Goal: Entertainment & Leisure: Consume media (video, audio)

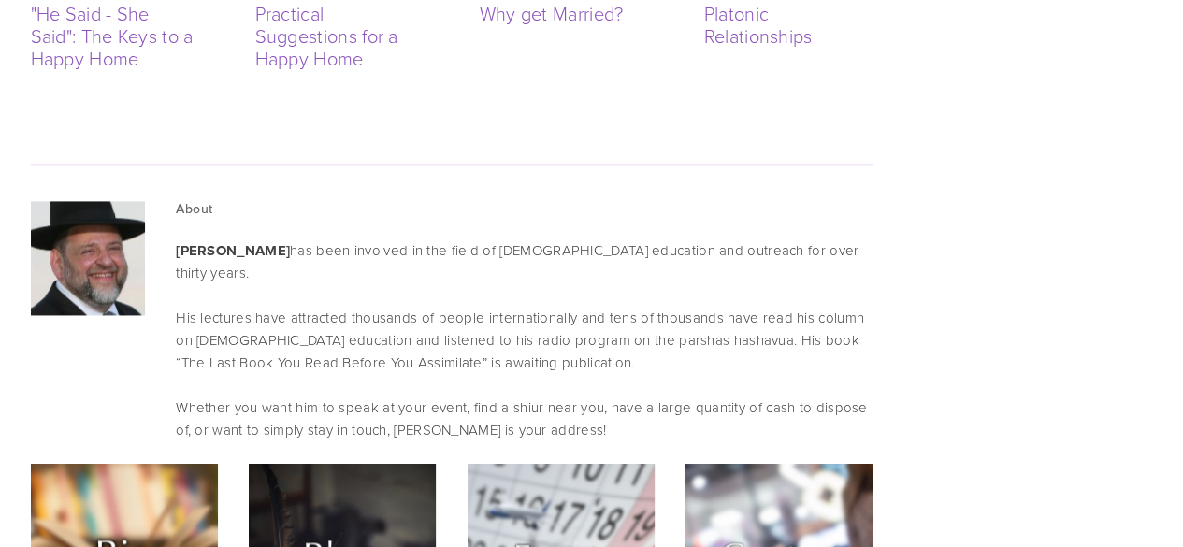
scroll to position [4814, 0]
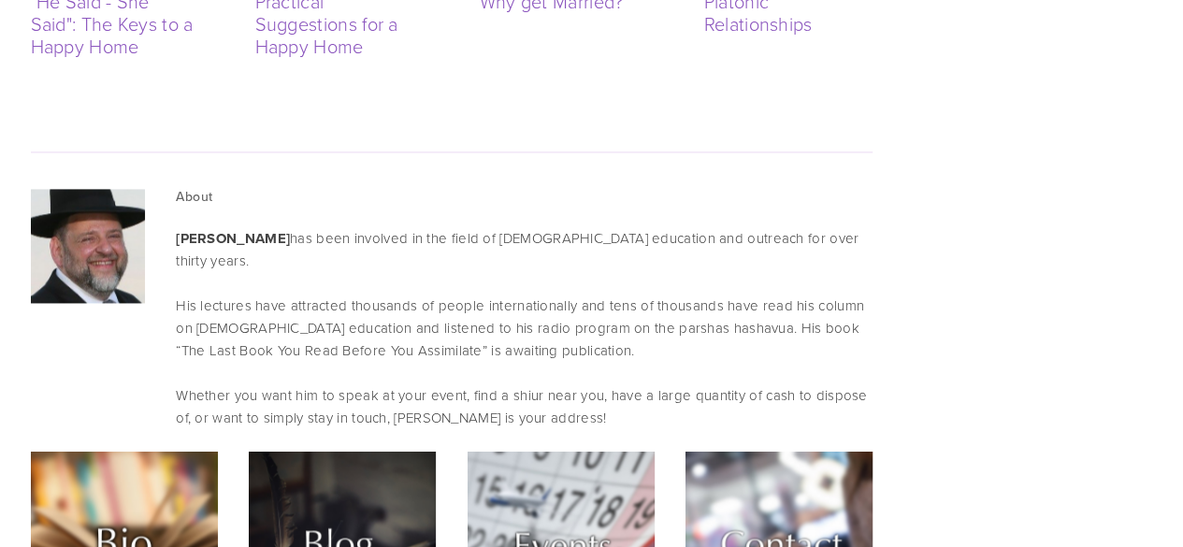
drag, startPoint x: 823, startPoint y: 275, endPoint x: 846, endPoint y: 306, distance: 38.2
click at [846, 384] on p "Whether you want him to speak at your event, find a shiur near you, have a larg…" at bounding box center [524, 406] width 696 height 45
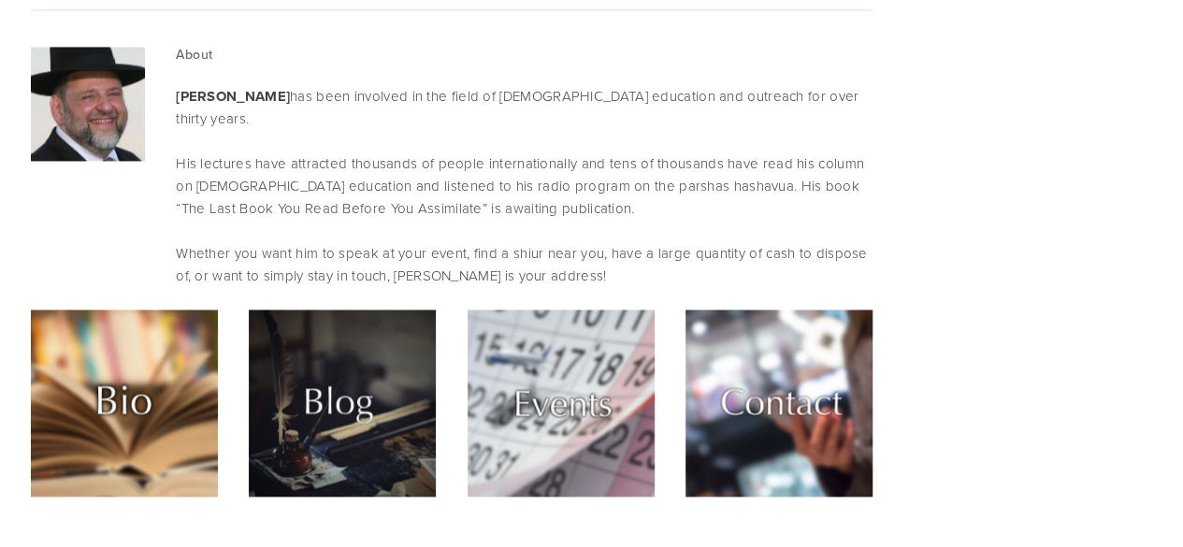
scroll to position [5171, 0]
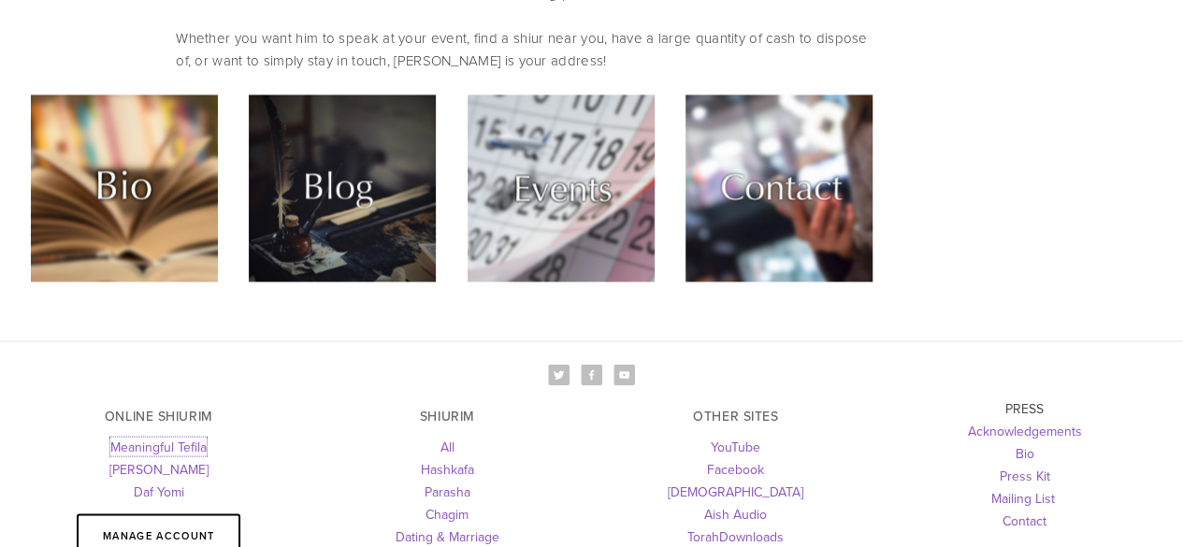
click at [189, 437] on link "Meaningful Tefila" at bounding box center [158, 446] width 96 height 19
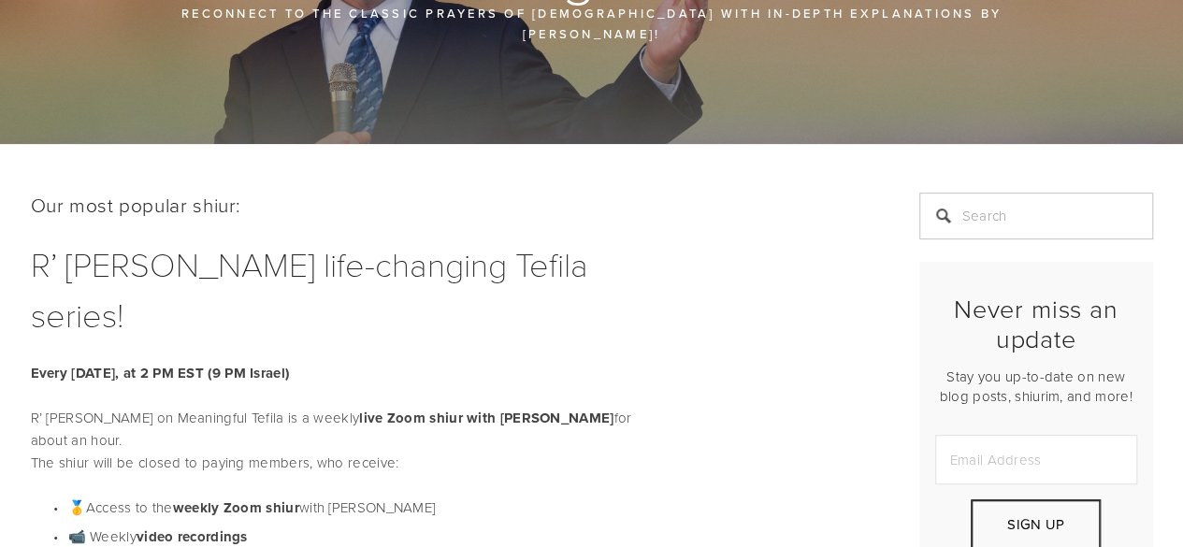
scroll to position [250, 0]
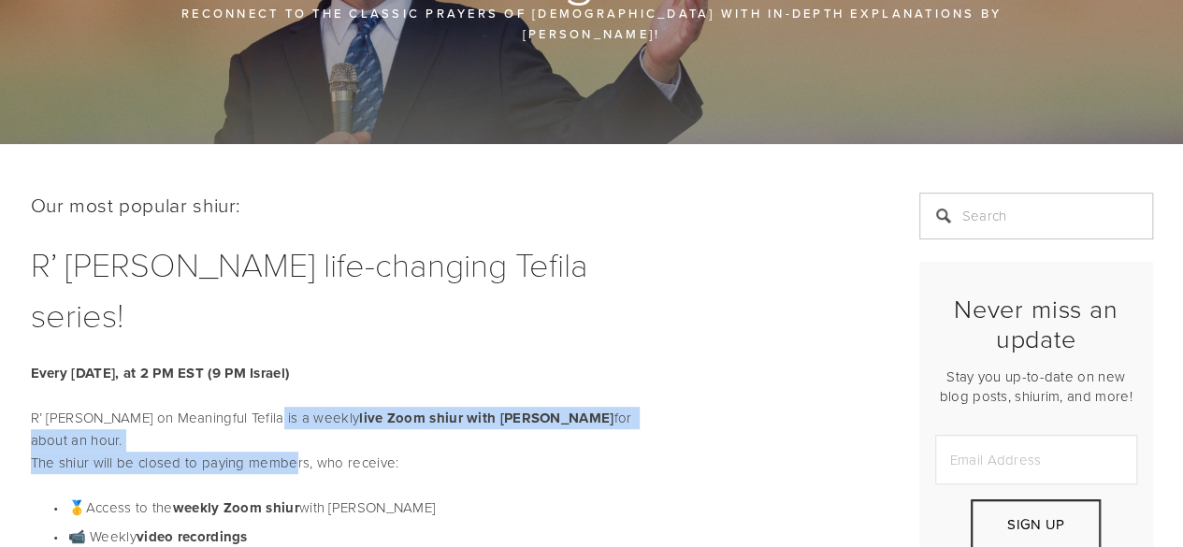
drag, startPoint x: 251, startPoint y: 345, endPoint x: 290, endPoint y: 364, distance: 43.5
click at [290, 407] on p "R’ Orlofsky on Meaningful Tefila is a weekly live Zoom shiur with R’ Orlofsky f…" at bounding box center [343, 440] width 624 height 67
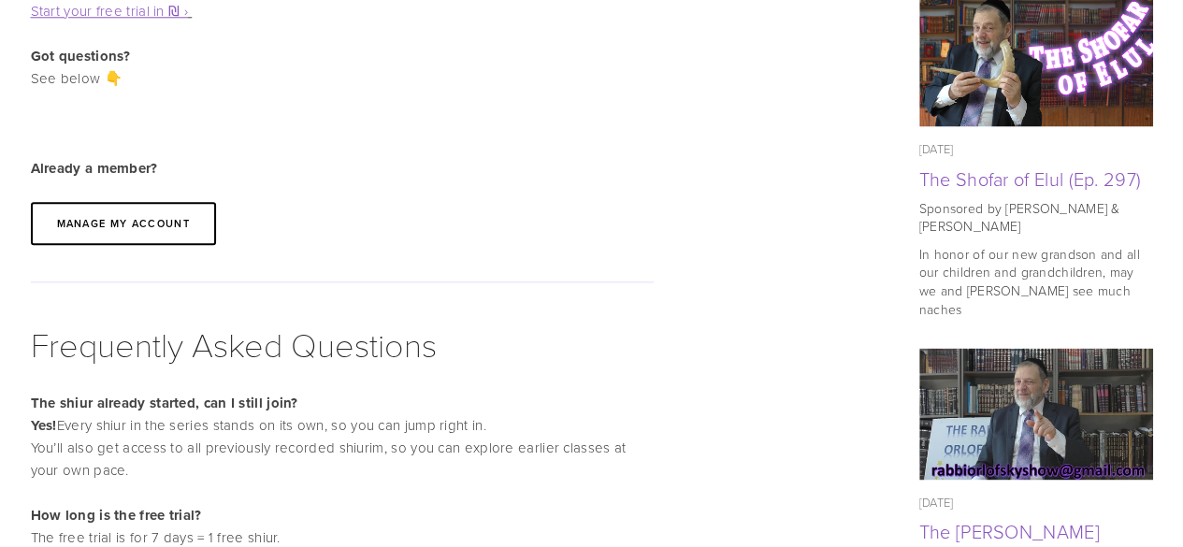
scroll to position [993, 0]
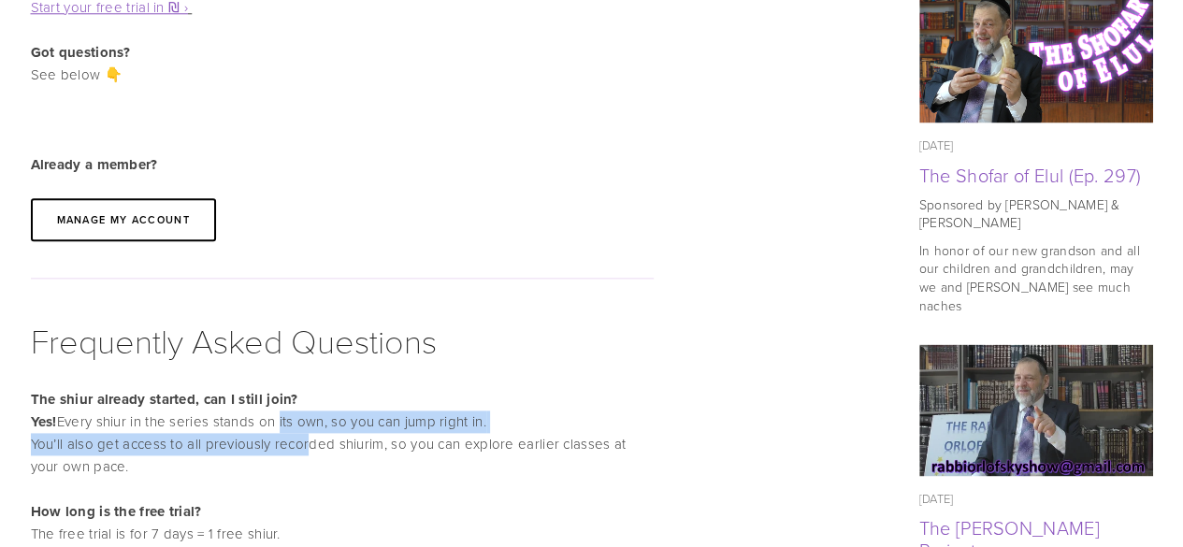
drag, startPoint x: 282, startPoint y: 330, endPoint x: 304, endPoint y: 340, distance: 24.3
click at [304, 388] on p "The shiur already started, can I still join? Yes! Every shiur in the series sta…" at bounding box center [343, 433] width 624 height 90
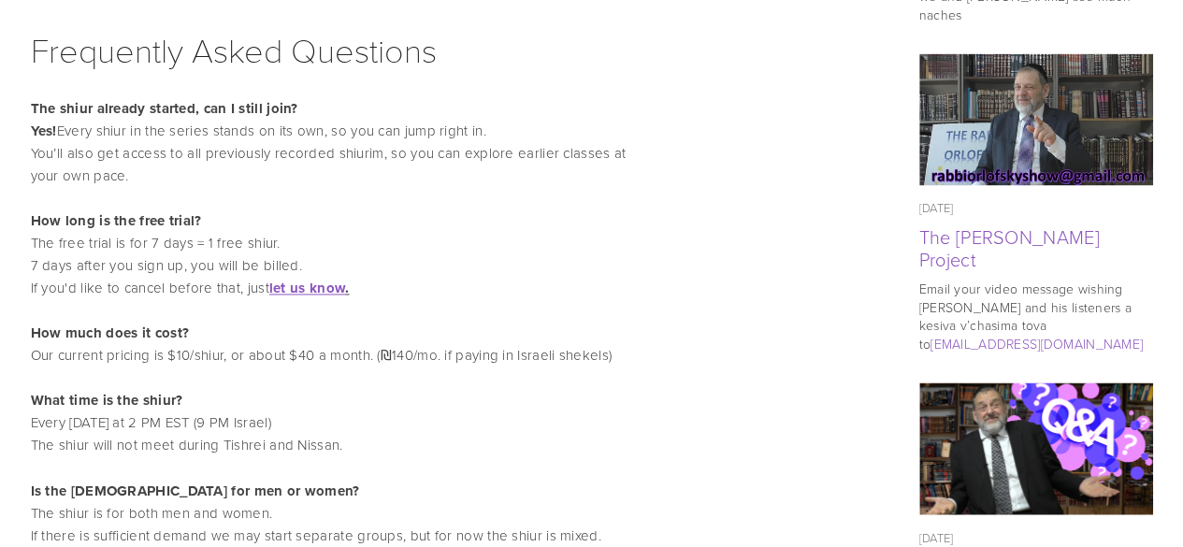
scroll to position [1285, 0]
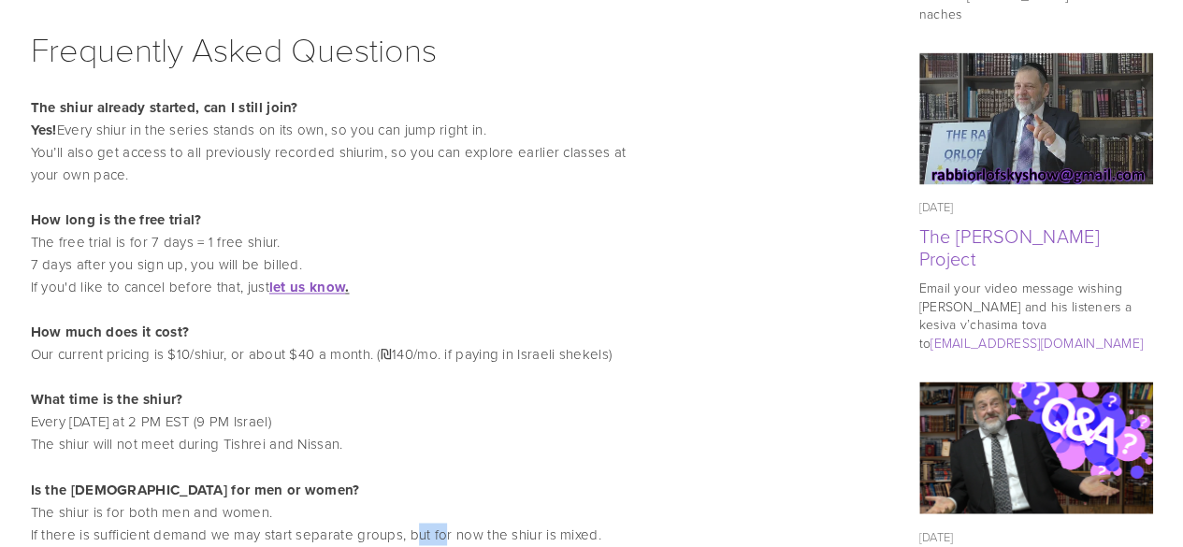
drag, startPoint x: 414, startPoint y: 436, endPoint x: 440, endPoint y: 442, distance: 26.1
click at [440, 478] on p "Is the shiur for men or women? The shiur is for both men and women. If there is…" at bounding box center [343, 511] width 624 height 67
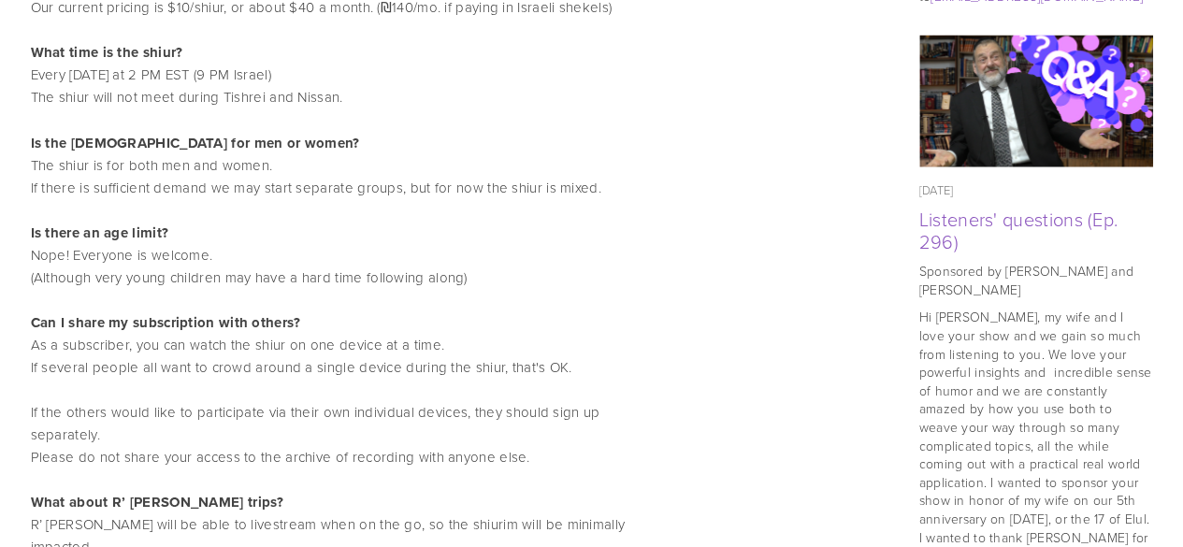
scroll to position [1633, 0]
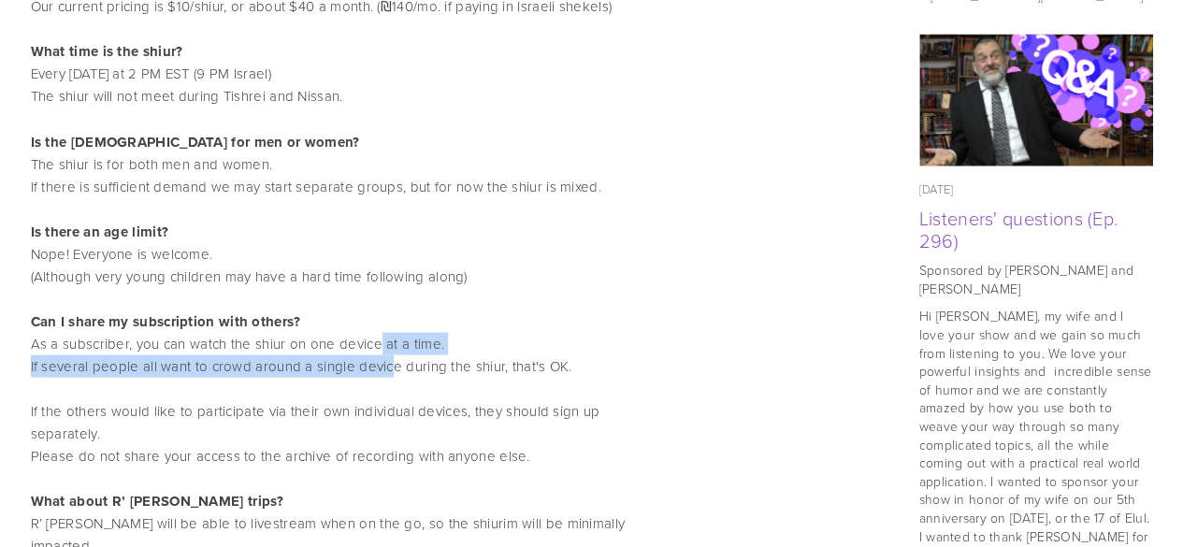
drag, startPoint x: 374, startPoint y: 251, endPoint x: 388, endPoint y: 267, distance: 21.9
click at [388, 267] on p "Is there an age limit? Nope! Everyone is welcome. (Although very young children…" at bounding box center [343, 388] width 624 height 337
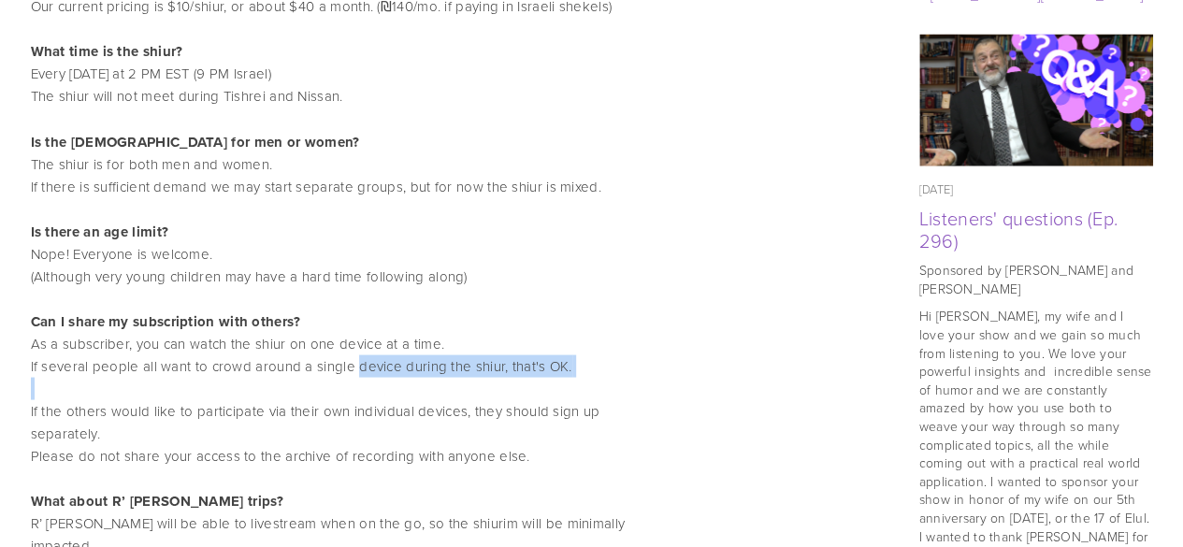
drag, startPoint x: 388, startPoint y: 267, endPoint x: 462, endPoint y: 291, distance: 77.5
click at [462, 291] on p "Is there an age limit? Nope! Everyone is welcome. (Although very young children…" at bounding box center [343, 388] width 624 height 337
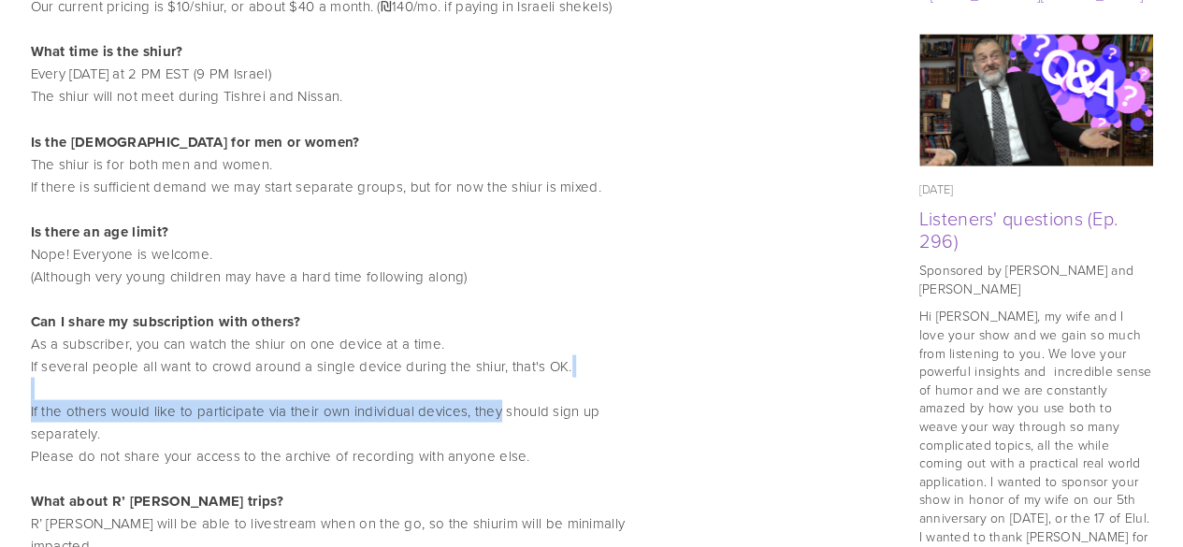
drag, startPoint x: 462, startPoint y: 291, endPoint x: 473, endPoint y: 311, distance: 22.6
click at [473, 311] on p "Is there an age limit? Nope! Everyone is welcome. (Although very young children…" at bounding box center [343, 388] width 624 height 337
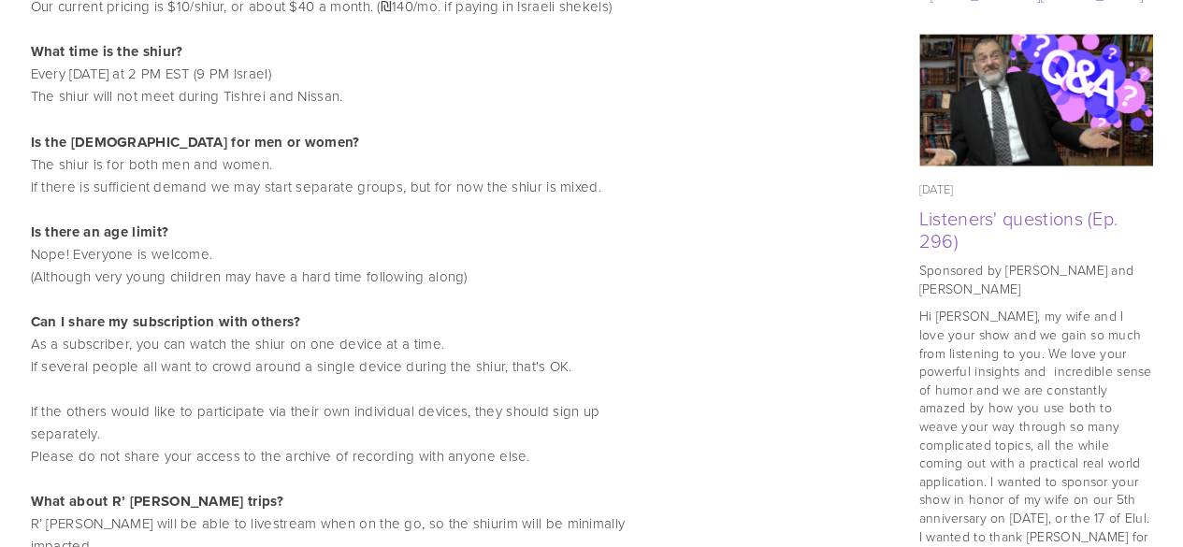
click at [473, 311] on p "Is there an age limit? Nope! Everyone is welcome. (Although very young children…" at bounding box center [343, 388] width 624 height 337
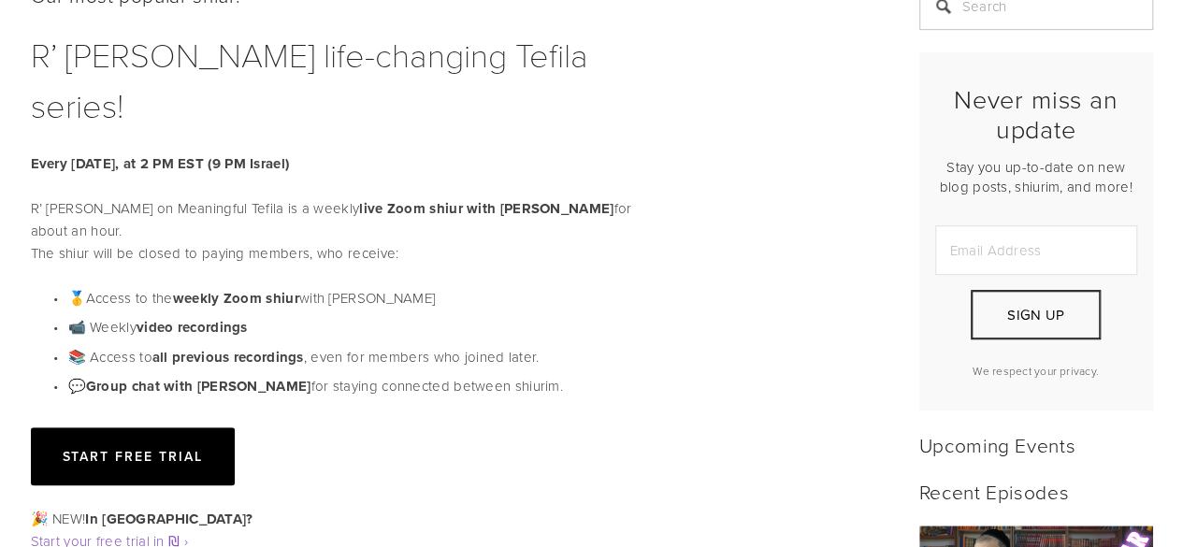
scroll to position [0, 0]
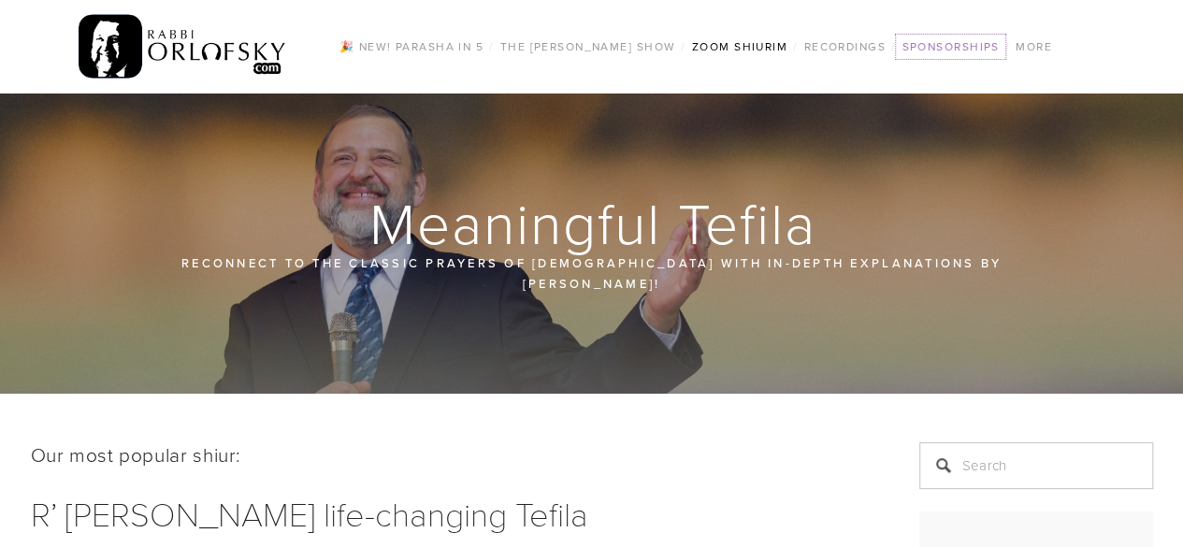
click at [960, 44] on link "Sponsorships" at bounding box center [950, 47] width 108 height 24
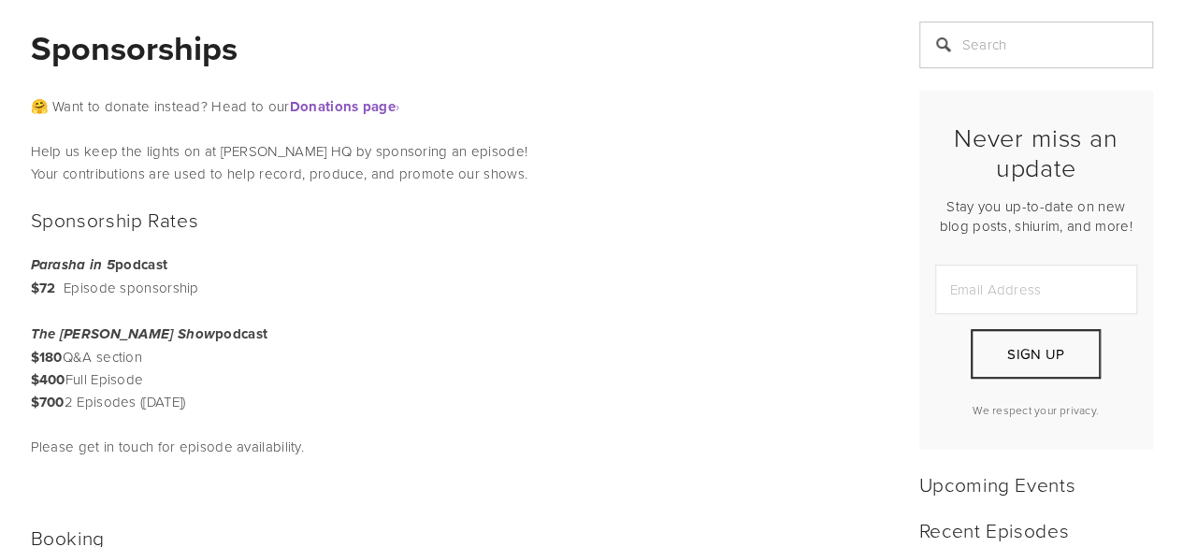
scroll to position [381, 0]
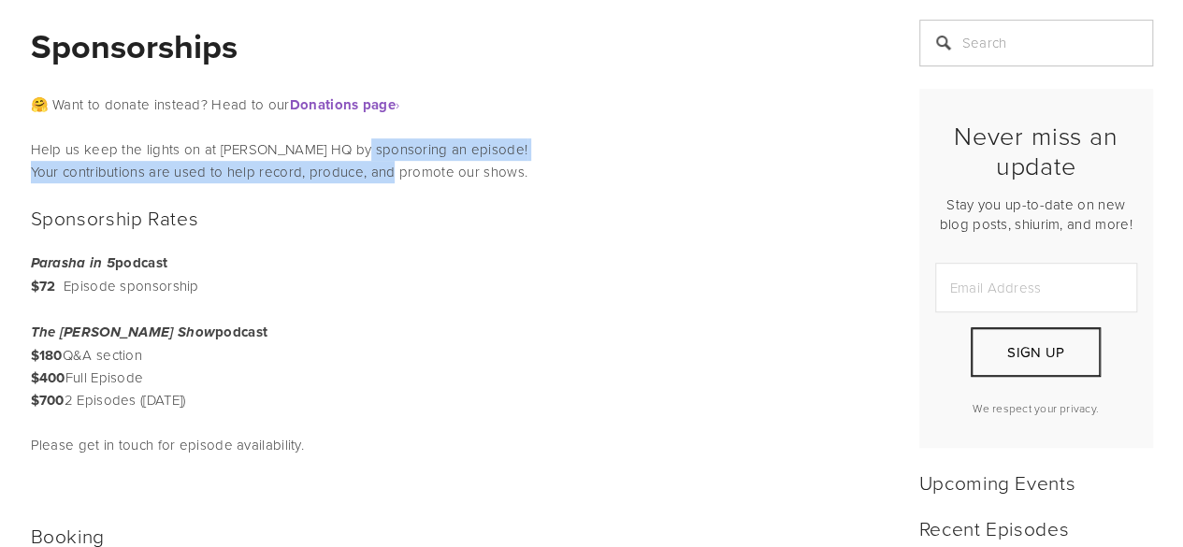
drag, startPoint x: 348, startPoint y: 141, endPoint x: 387, endPoint y: 167, distance: 47.2
click at [387, 167] on p "Help us keep the lights on at Rabbi Orlofsky HQ by sponsoring an episode! Your …" at bounding box center [452, 160] width 842 height 45
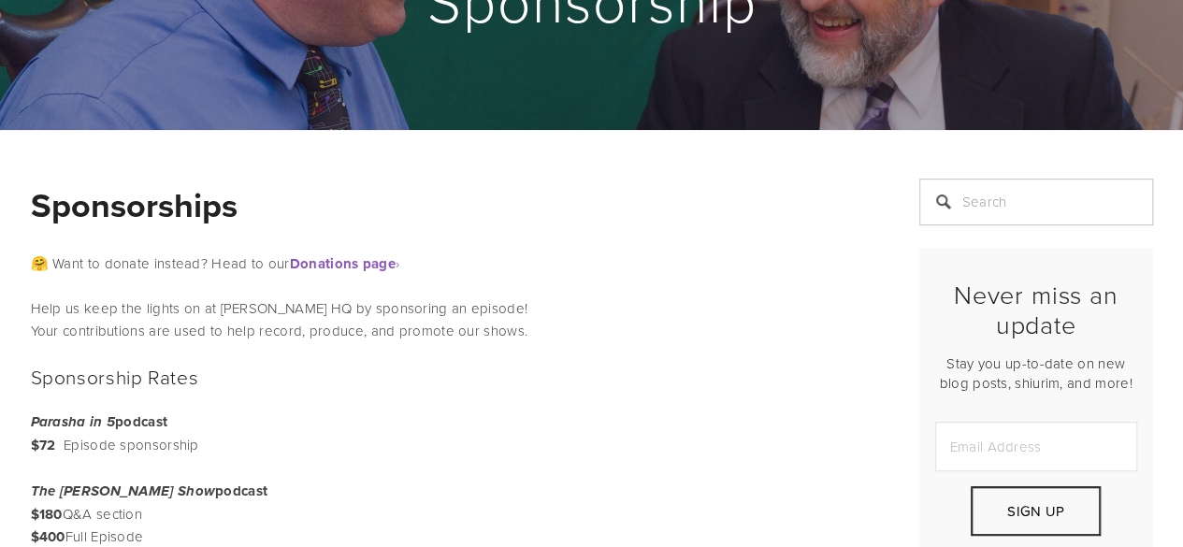
scroll to position [223, 0]
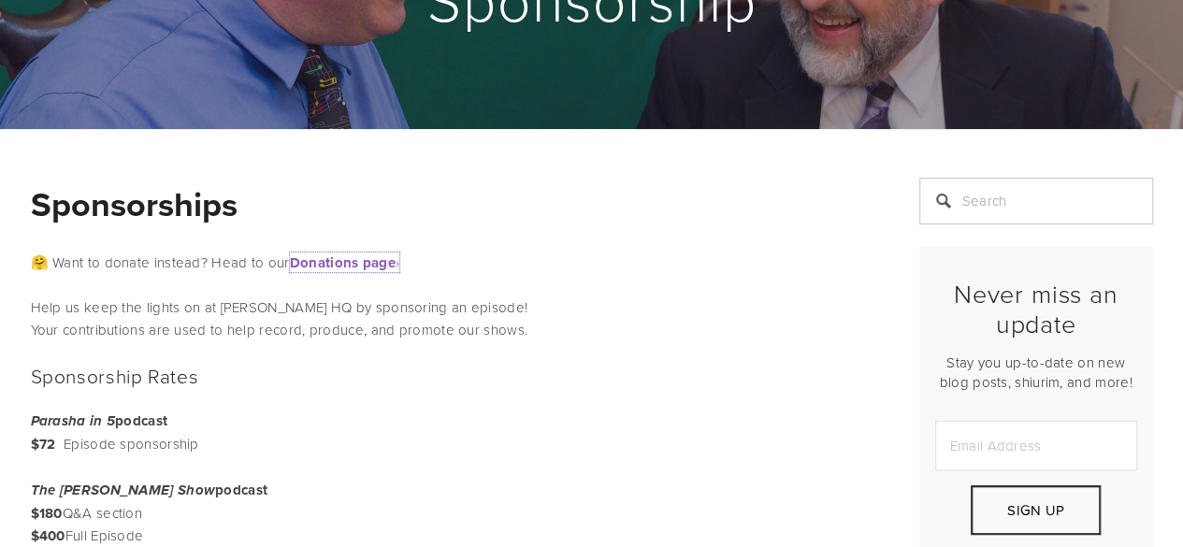
click at [357, 257] on strong "Donations page" at bounding box center [343, 263] width 106 height 21
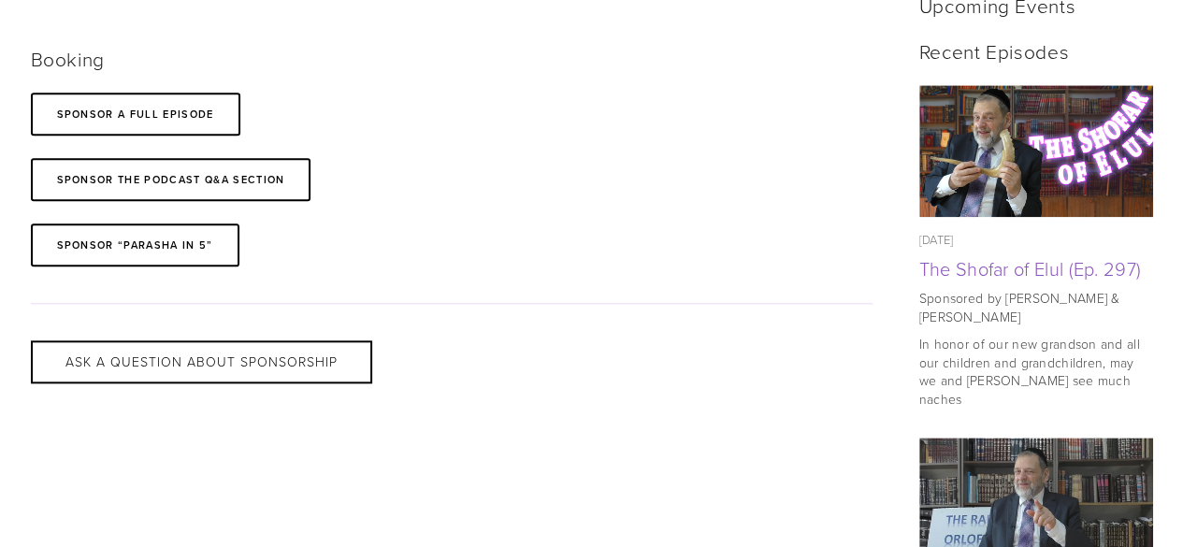
scroll to position [859, 0]
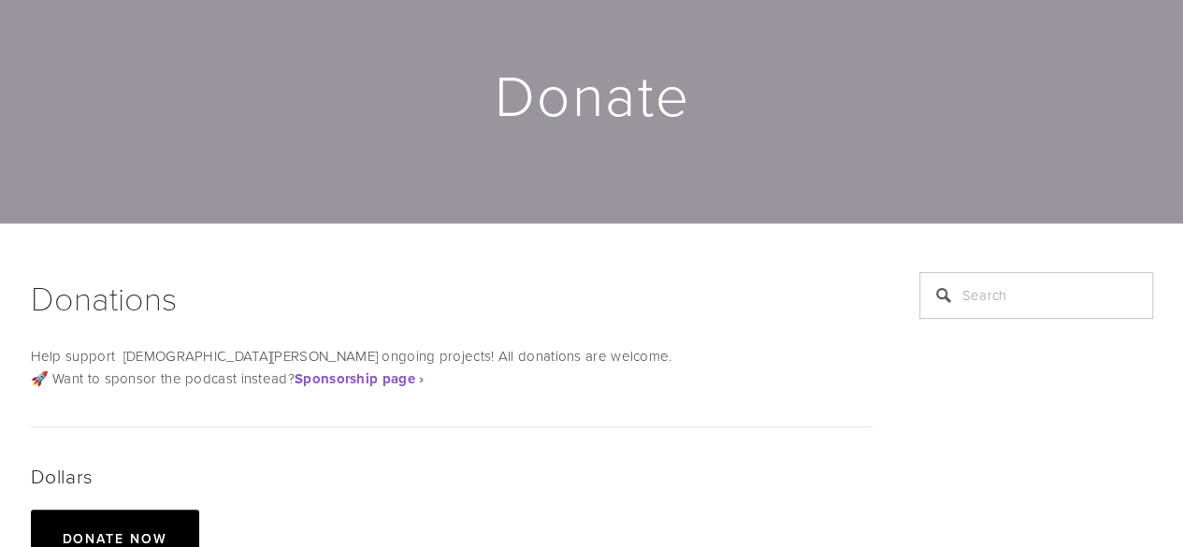
scroll to position [129, 0]
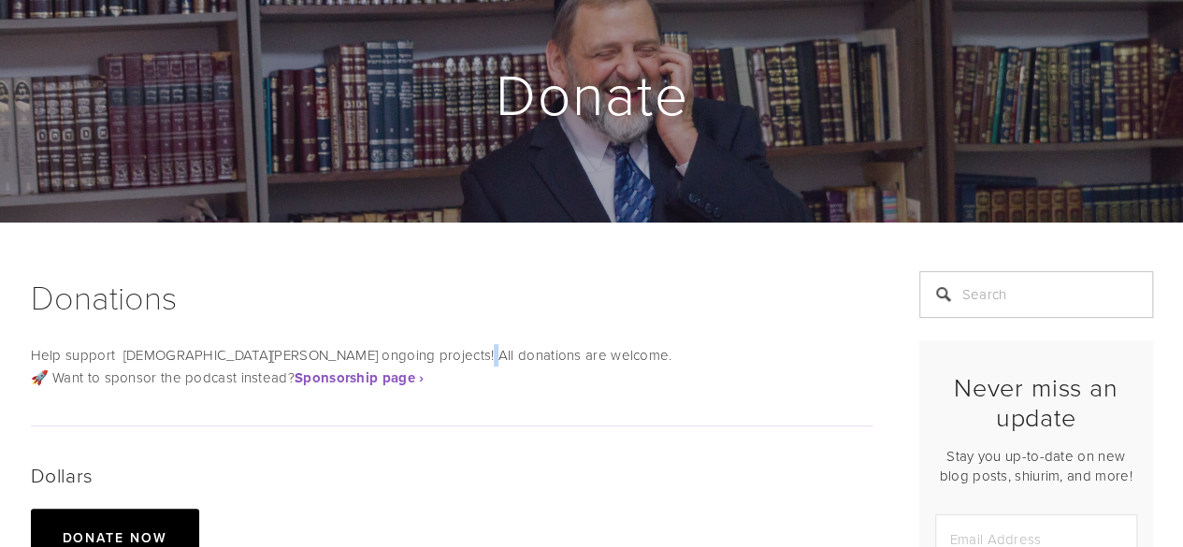
drag, startPoint x: 426, startPoint y: 354, endPoint x: 436, endPoint y: 356, distance: 9.5
click at [436, 356] on p "Help support Rabbi Orlofsky’s ongoing projects! All donations are welcome. 🚀 Wa…" at bounding box center [452, 366] width 842 height 45
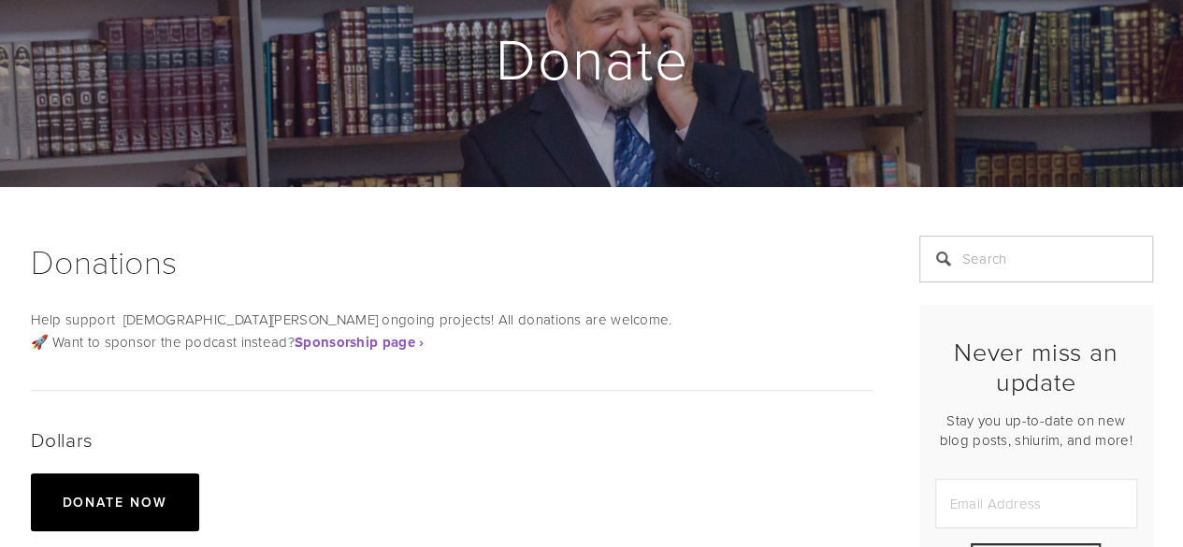
scroll to position [0, 0]
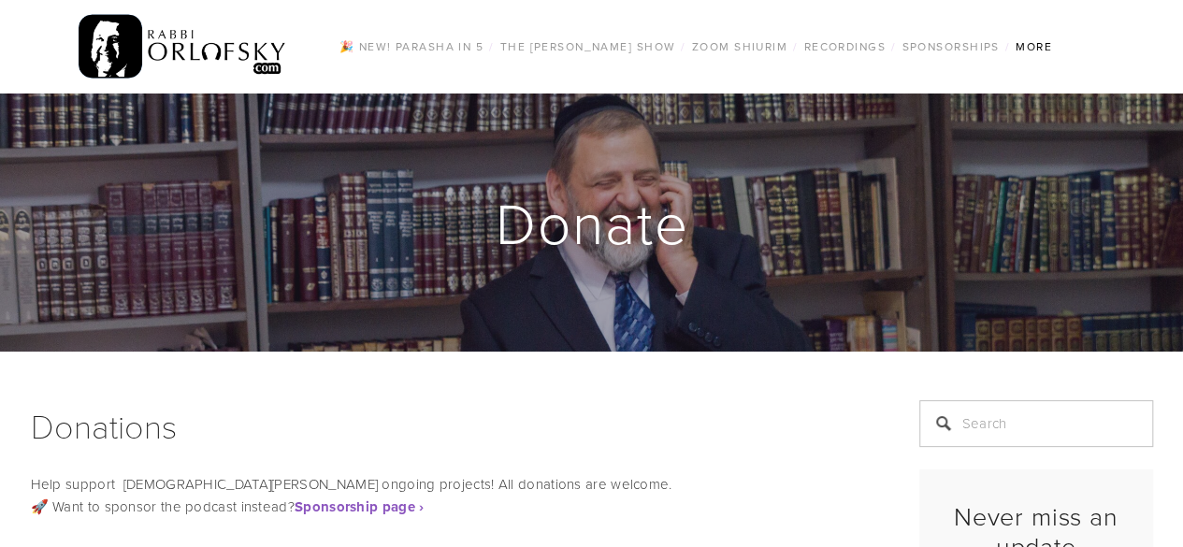
click at [0, 0] on link "Music" at bounding box center [0, 0] width 0 height 0
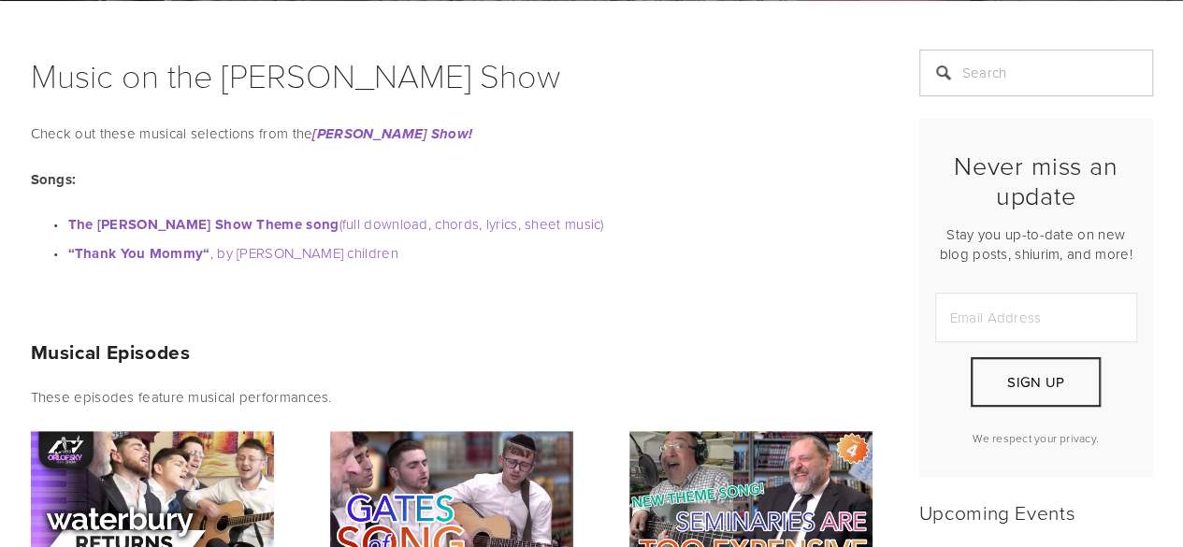
scroll to position [352, 0]
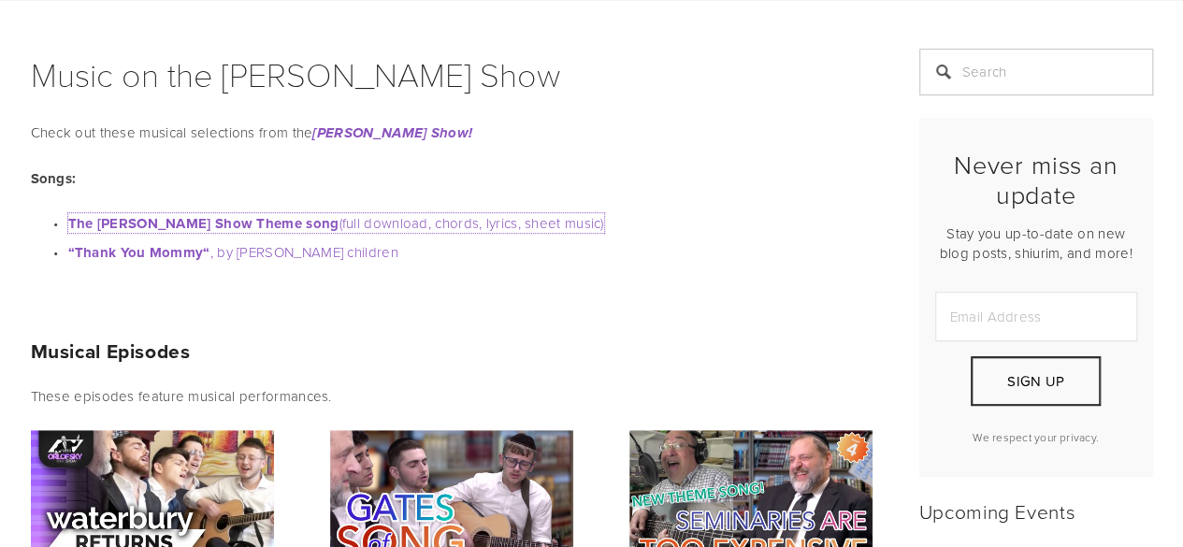
click at [203, 222] on strong "The [PERSON_NAME] Show Theme song" at bounding box center [203, 223] width 271 height 21
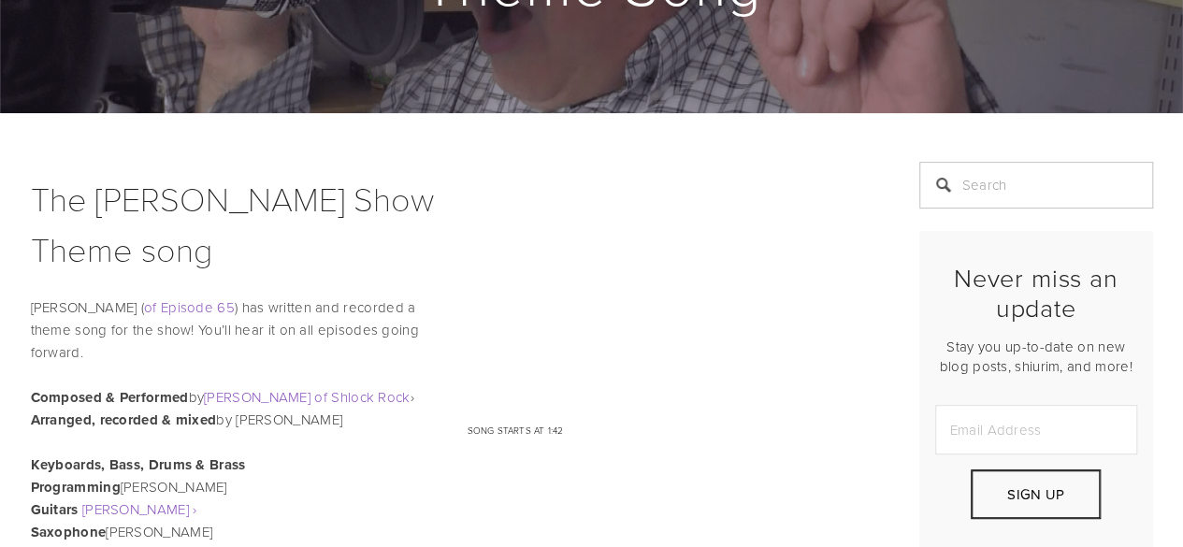
scroll to position [239, 0]
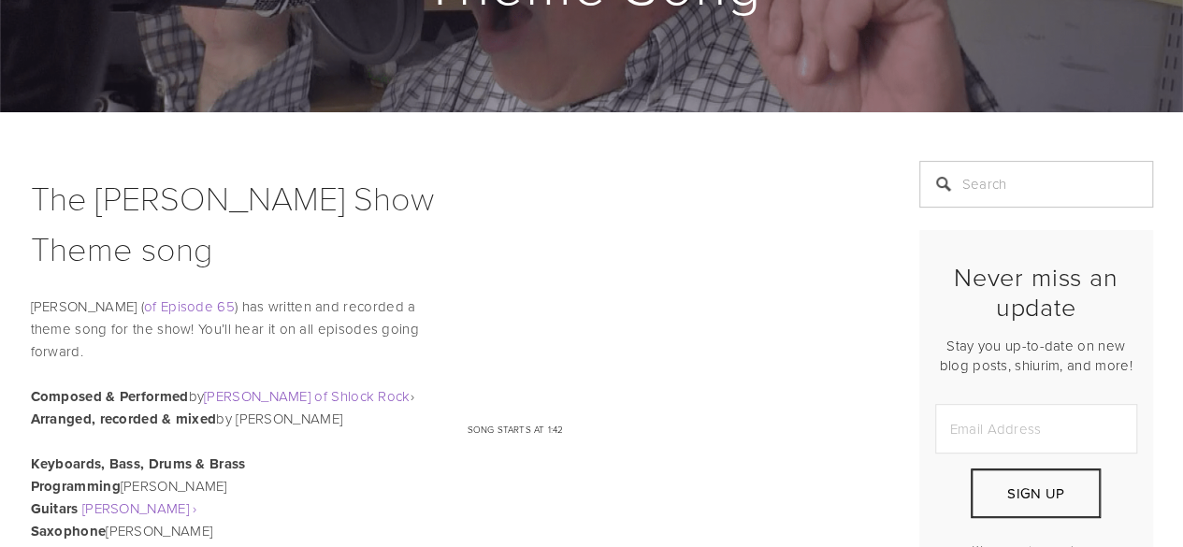
click at [600, 459] on div "<br/> Song starts at 1:42" at bounding box center [670, 316] width 437 height 310
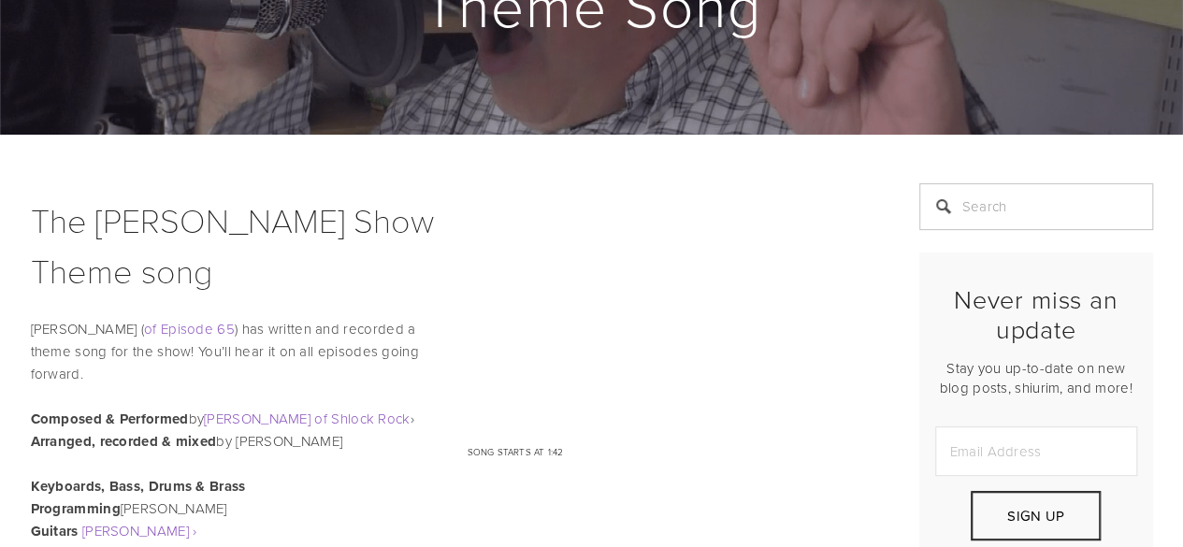
scroll to position [221, 0]
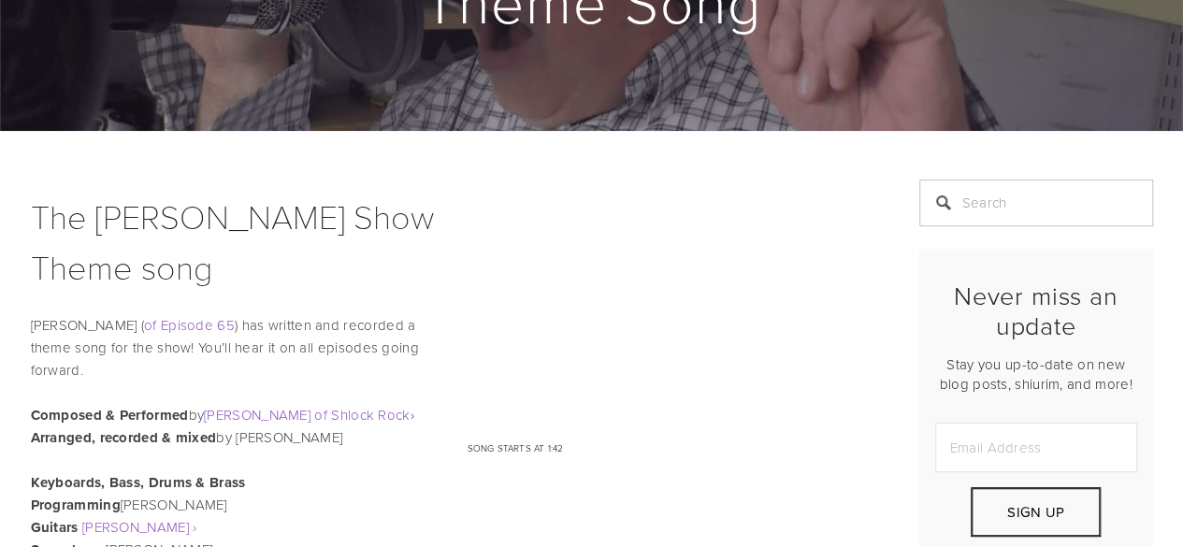
drag, startPoint x: 417, startPoint y: 375, endPoint x: 423, endPoint y: 355, distance: 20.4
click at [423, 355] on p "Lenny Solomon ( of Episode 65 ) has written and recorded a theme song for the s…" at bounding box center [452, 347] width 842 height 67
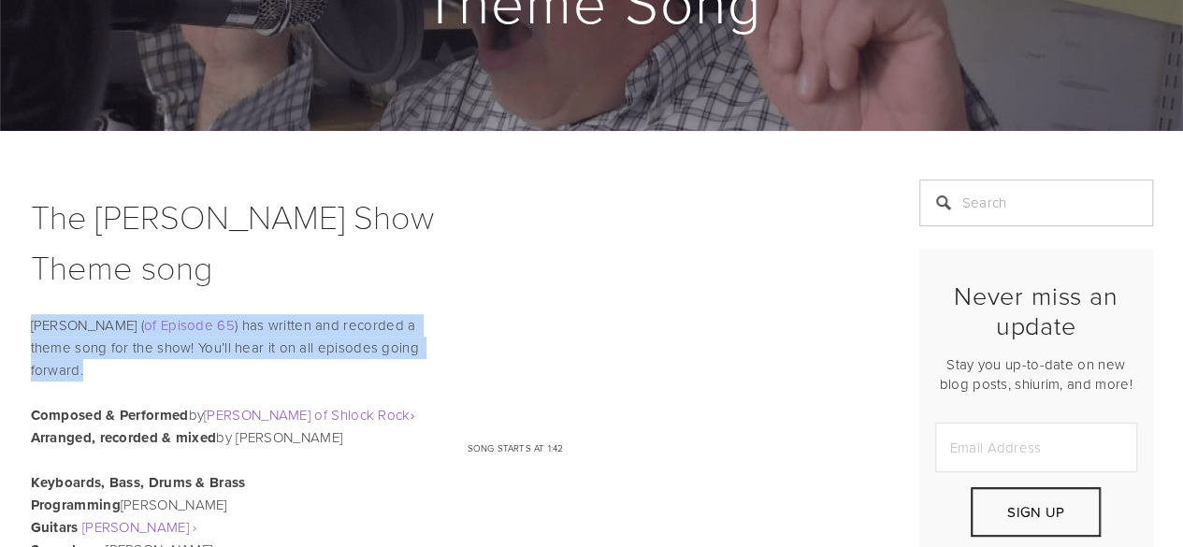
click at [423, 355] on p "Lenny Solomon ( of Episode 65 ) has written and recorded a theme song for the s…" at bounding box center [452, 347] width 842 height 67
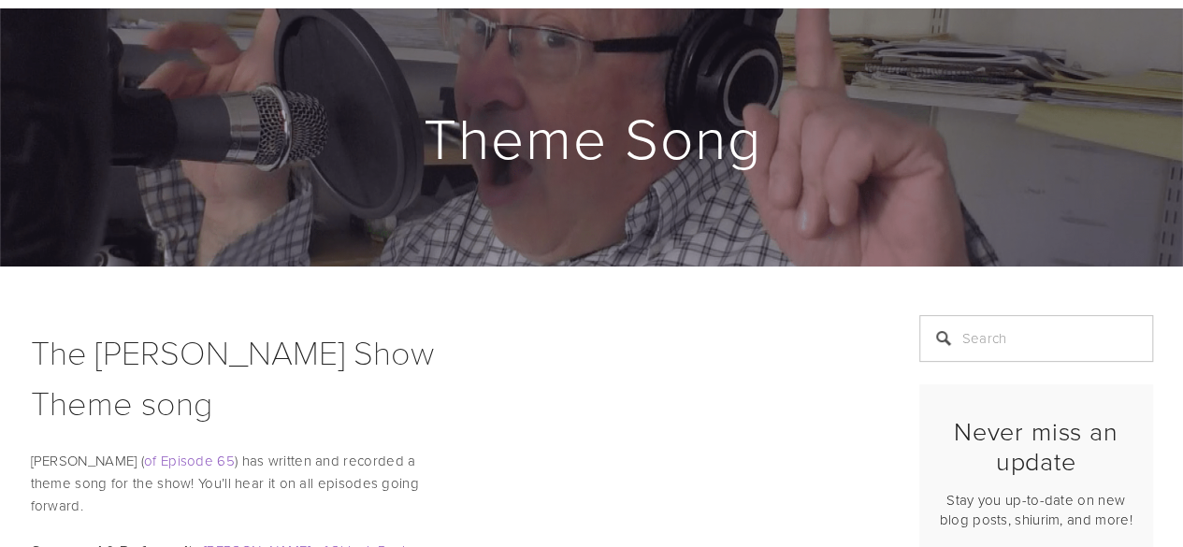
scroll to position [171, 0]
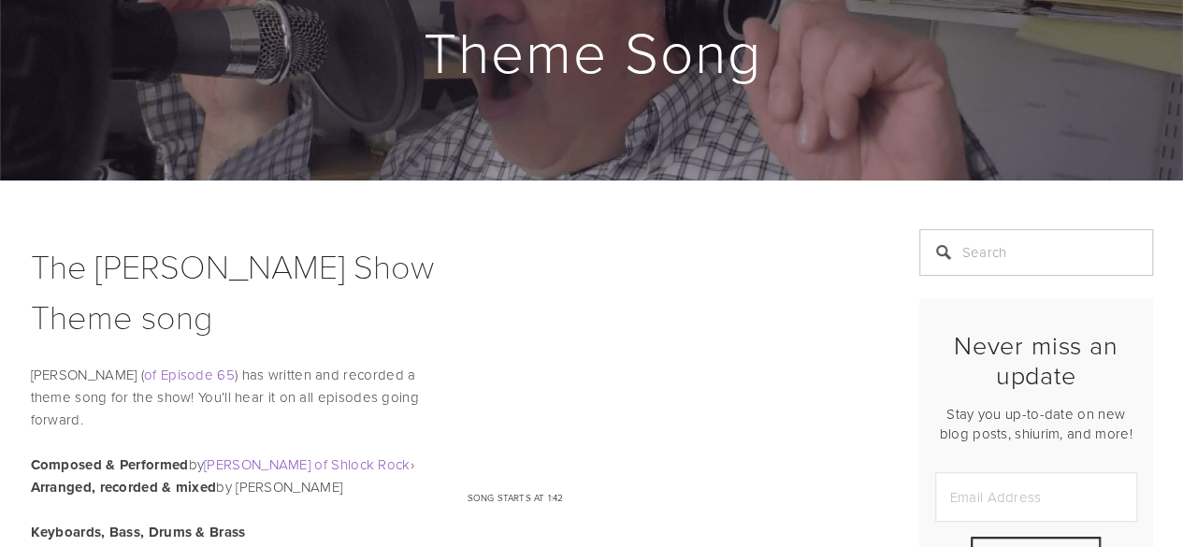
click at [425, 388] on p "Lenny Solomon ( of Episode 65 ) has written and recorded a theme song for the s…" at bounding box center [452, 397] width 842 height 67
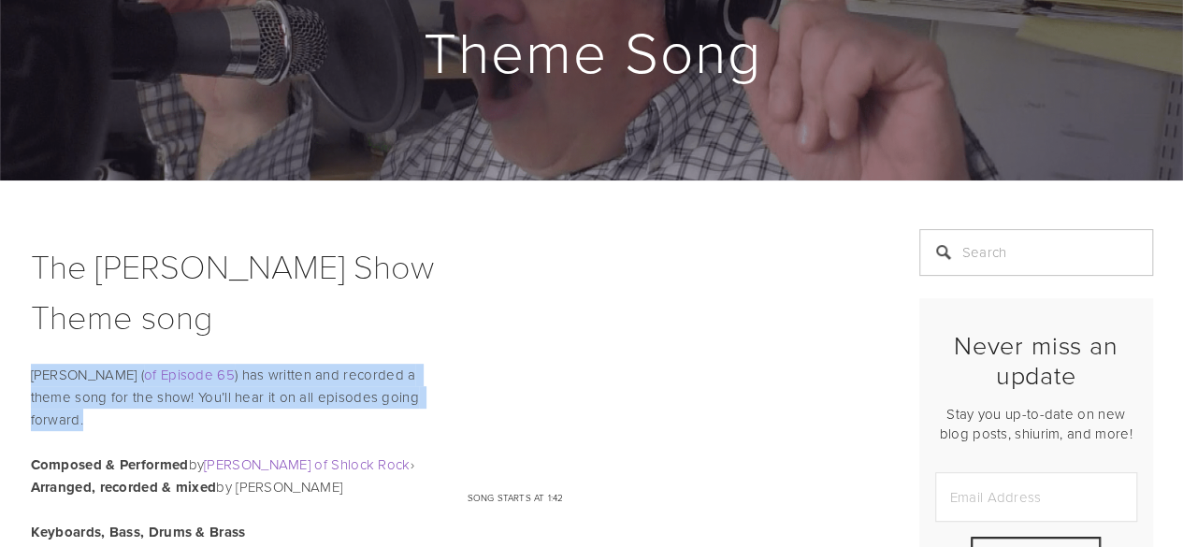
click at [425, 388] on p "Lenny Solomon ( of Episode 65 ) has written and recorded a theme song for the s…" at bounding box center [452, 397] width 842 height 67
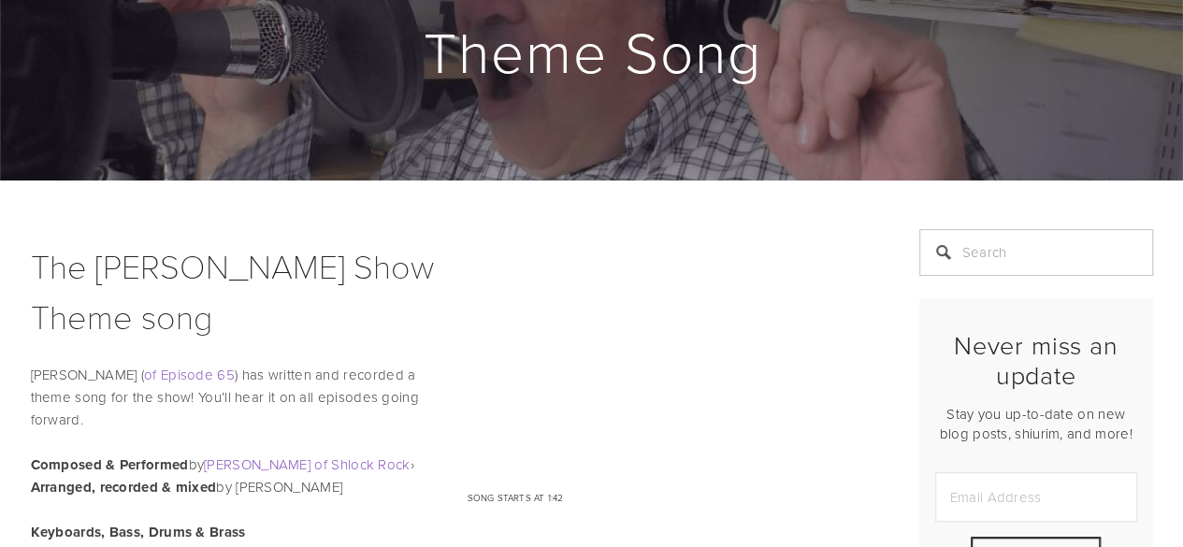
click at [425, 388] on p "Lenny Solomon ( of Episode 65 ) has written and recorded a theme song for the s…" at bounding box center [452, 397] width 842 height 67
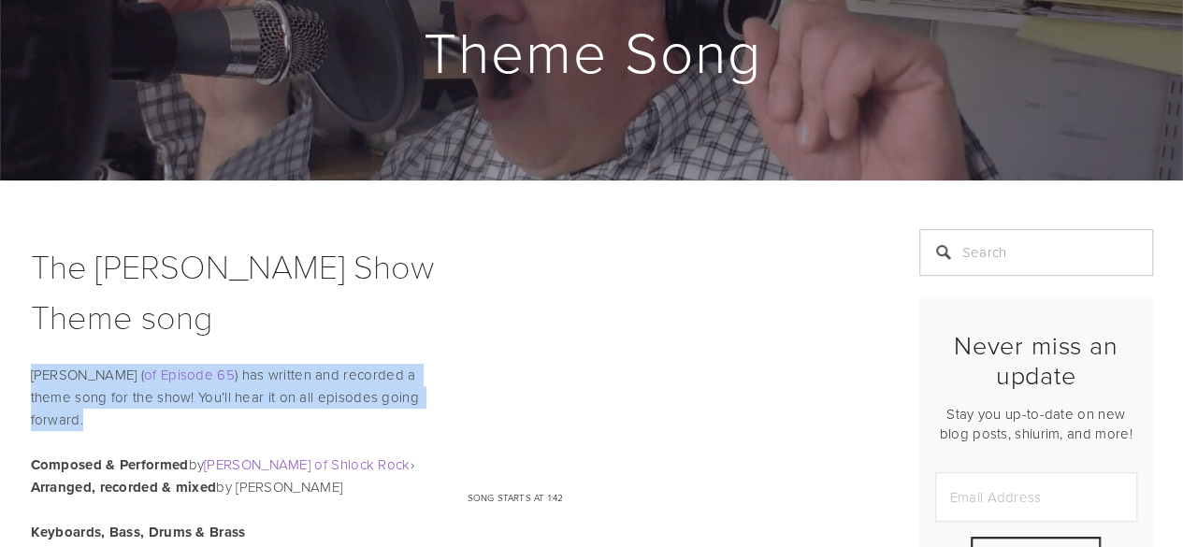
click at [425, 388] on p "Lenny Solomon ( of Episode 65 ) has written and recorded a theme song for the s…" at bounding box center [452, 397] width 842 height 67
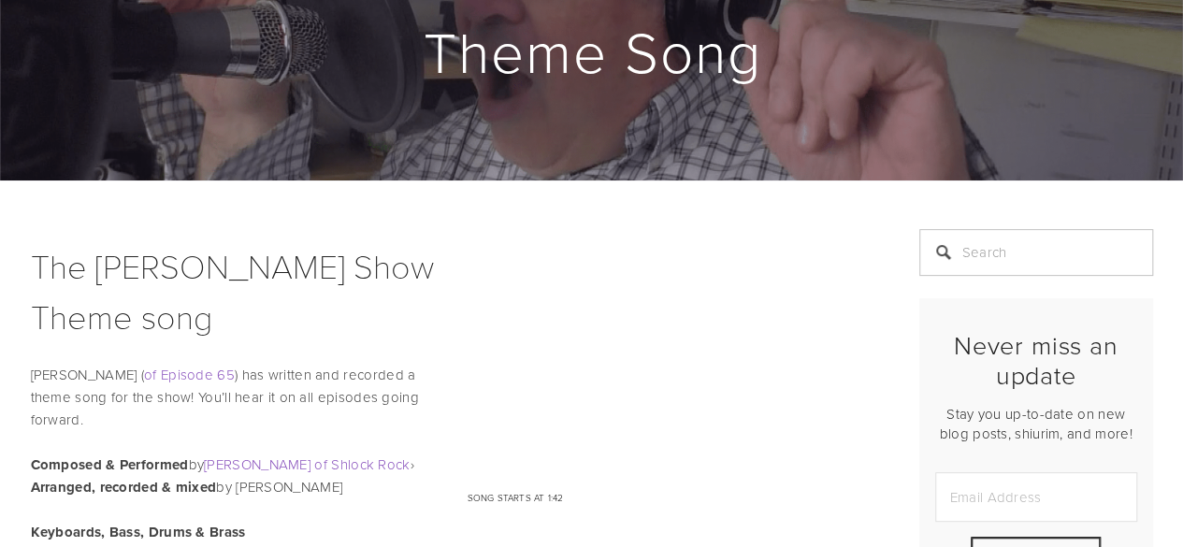
click at [425, 388] on p "Lenny Solomon ( of Episode 65 ) has written and recorded a theme song for the s…" at bounding box center [452, 397] width 842 height 67
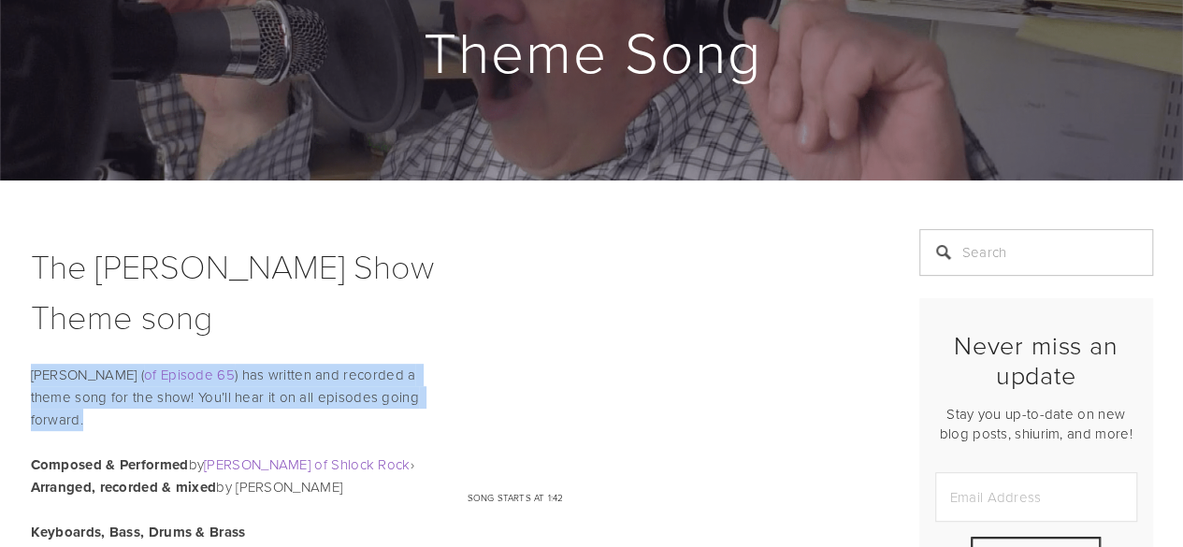
click at [425, 388] on p "Lenny Solomon ( of Episode 65 ) has written and recorded a theme song for the s…" at bounding box center [452, 397] width 842 height 67
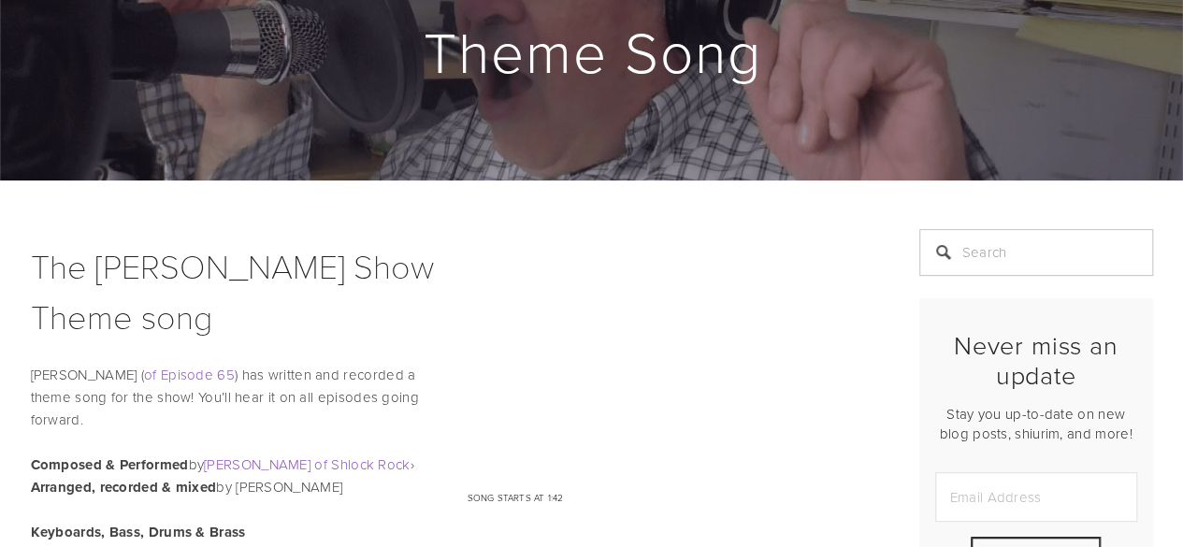
click at [425, 388] on p "Lenny Solomon ( of Episode 65 ) has written and recorded a theme song for the s…" at bounding box center [452, 397] width 842 height 67
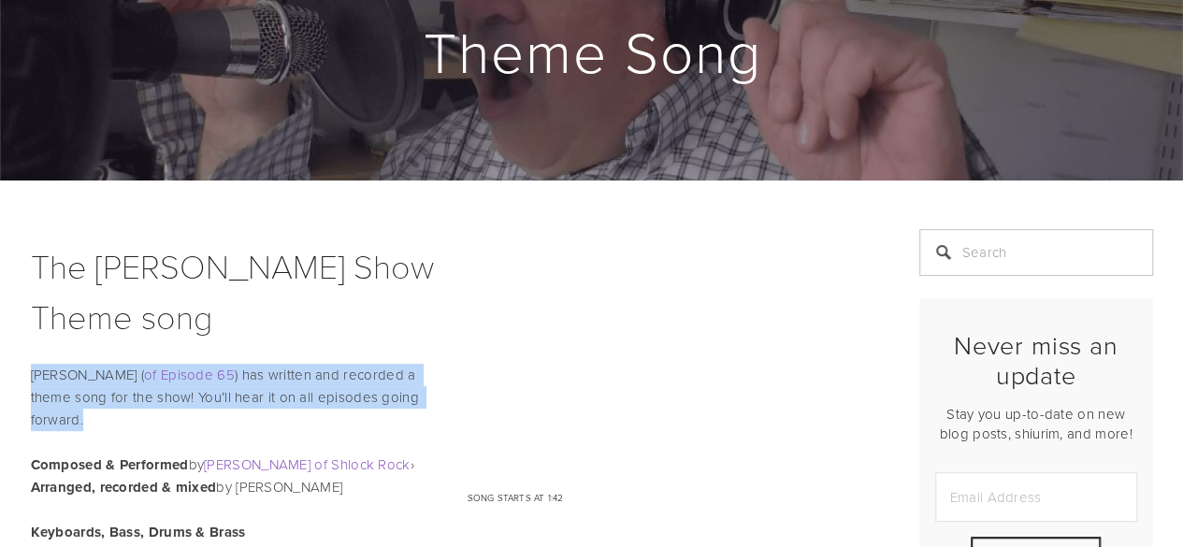
click at [425, 388] on p "Lenny Solomon ( of Episode 65 ) has written and recorded a theme song for the s…" at bounding box center [452, 397] width 842 height 67
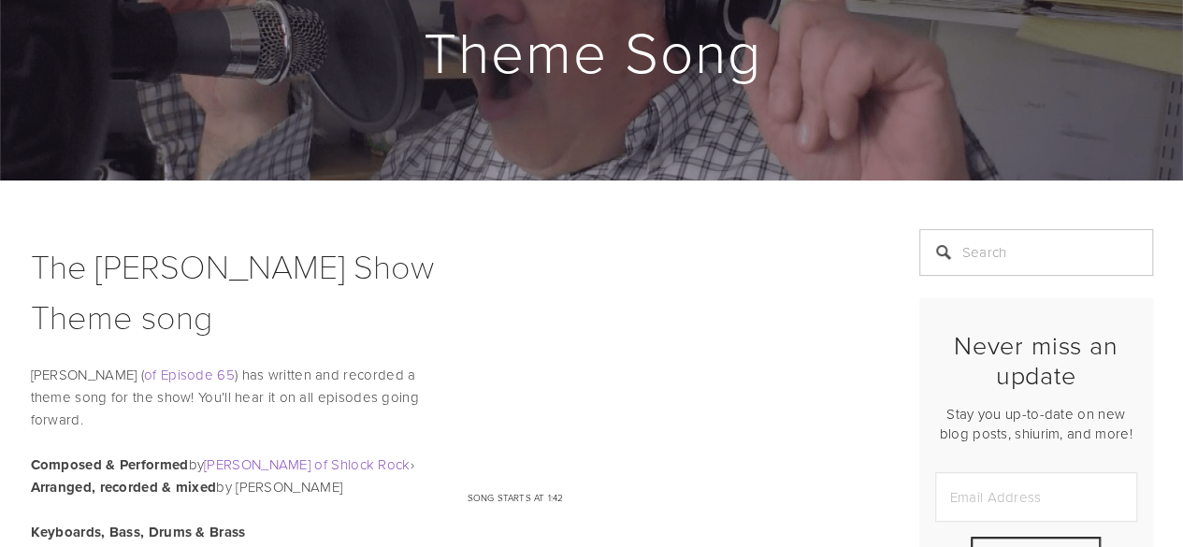
click at [425, 388] on p "Lenny Solomon ( of Episode 65 ) has written and recorded a theme song for the s…" at bounding box center [452, 397] width 842 height 67
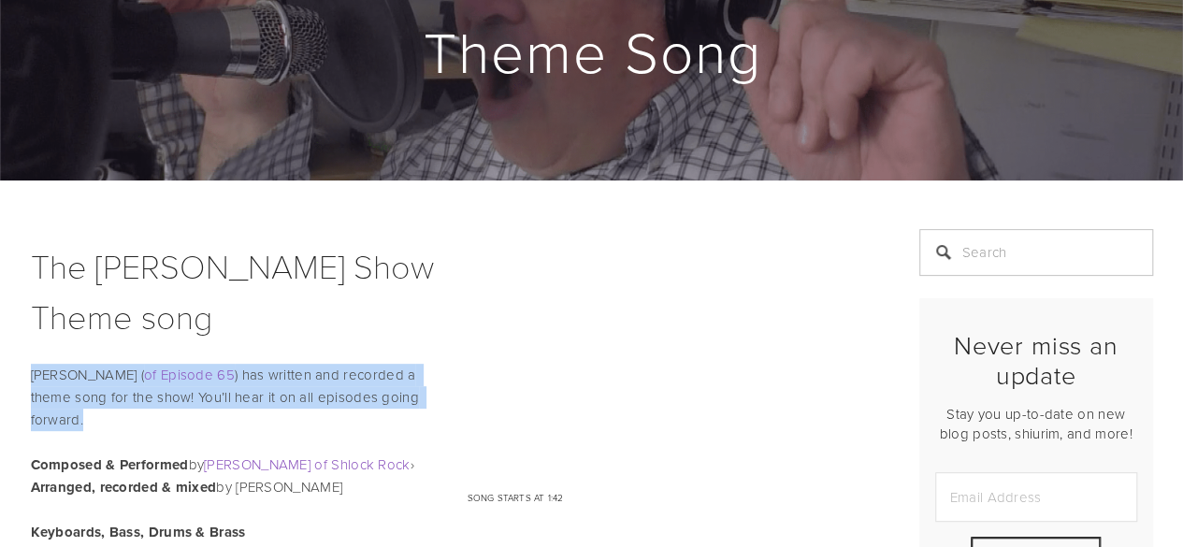
click at [425, 388] on p "Lenny Solomon ( of Episode 65 ) has written and recorded a theme song for the s…" at bounding box center [452, 397] width 842 height 67
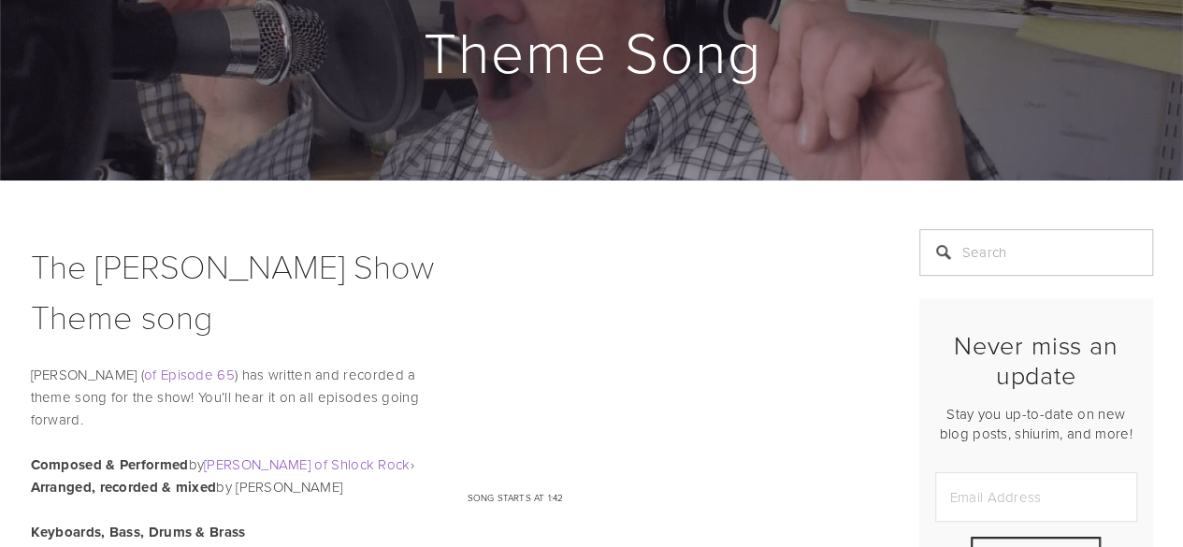
click at [423, 390] on p "Lenny Solomon ( of Episode 65 ) has written and recorded a theme song for the s…" at bounding box center [452, 397] width 842 height 67
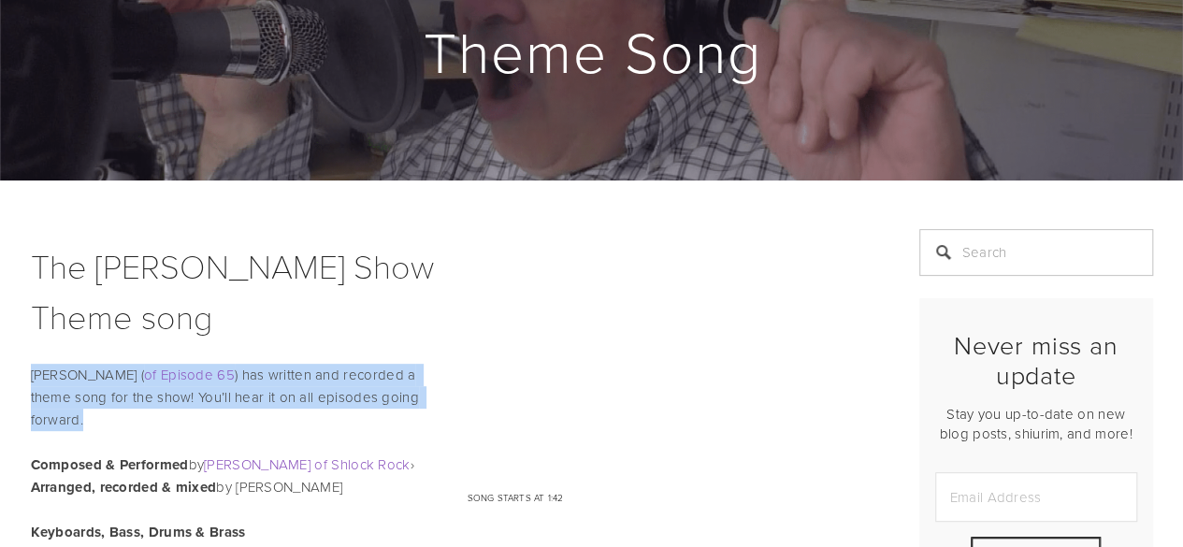
click at [423, 390] on p "Lenny Solomon ( of Episode 65 ) has written and recorded a theme song for the s…" at bounding box center [452, 397] width 842 height 67
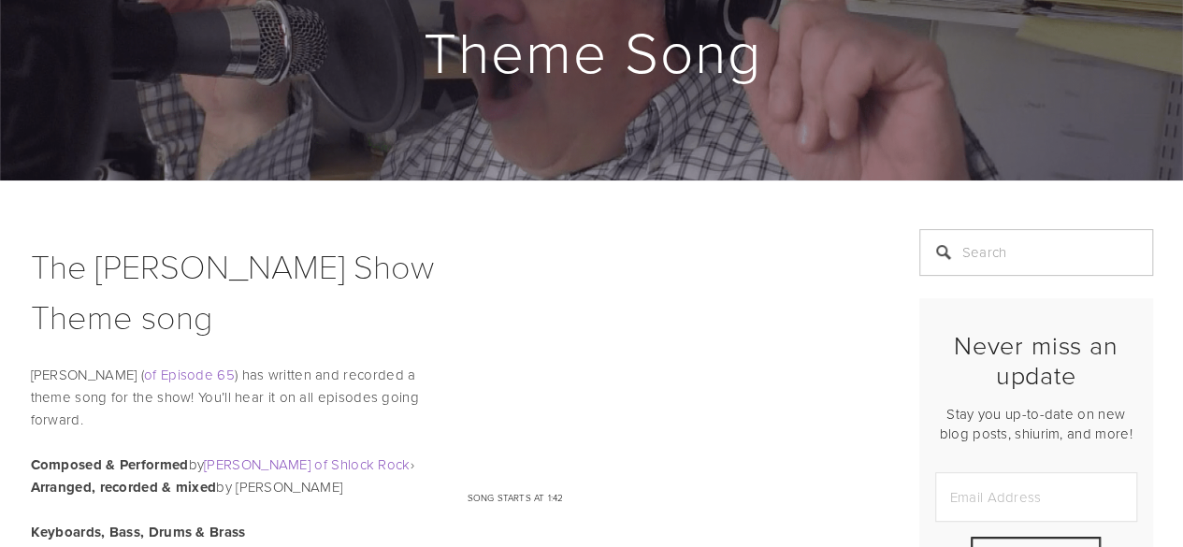
click at [428, 381] on p "Lenny Solomon ( of Episode 65 ) has written and recorded a theme song for the s…" at bounding box center [452, 397] width 842 height 67
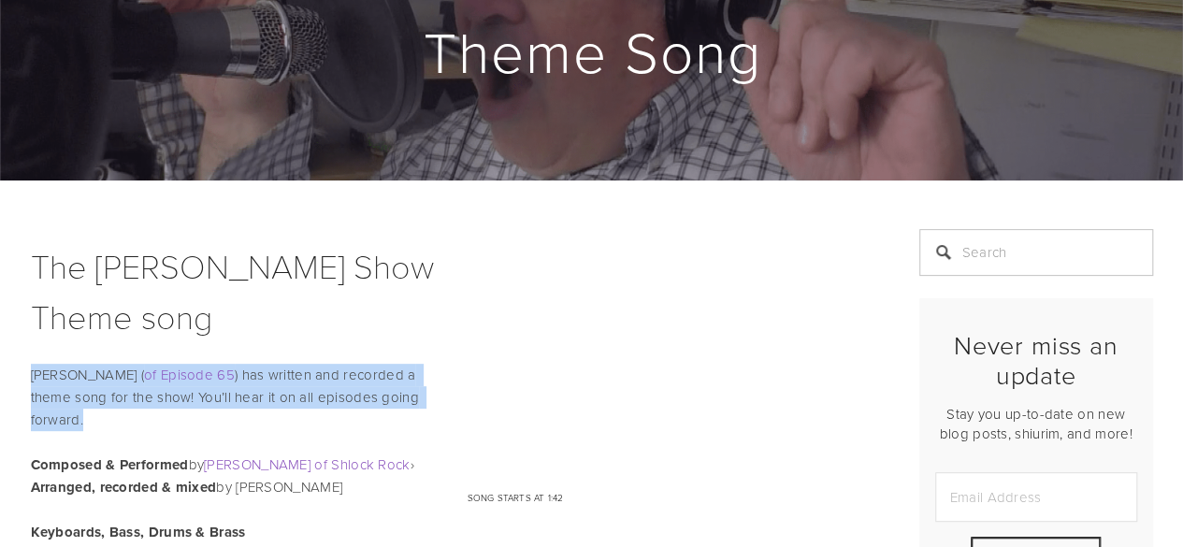
click at [428, 381] on p "Lenny Solomon ( of Episode 65 ) has written and recorded a theme song for the s…" at bounding box center [452, 397] width 842 height 67
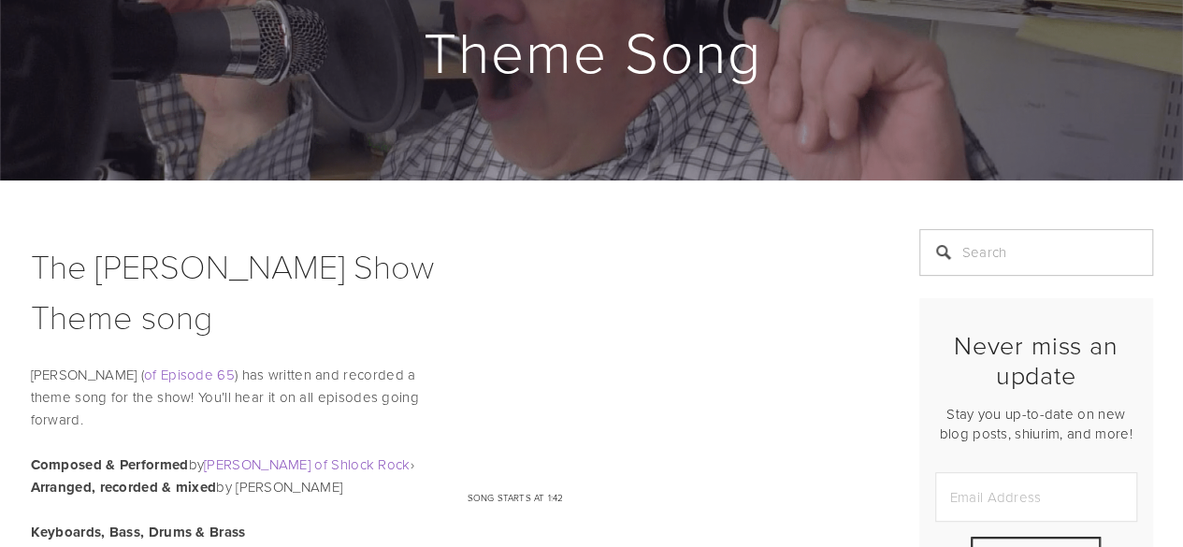
click at [428, 381] on p "Lenny Solomon ( of Episode 65 ) has written and recorded a theme song for the s…" at bounding box center [452, 397] width 842 height 67
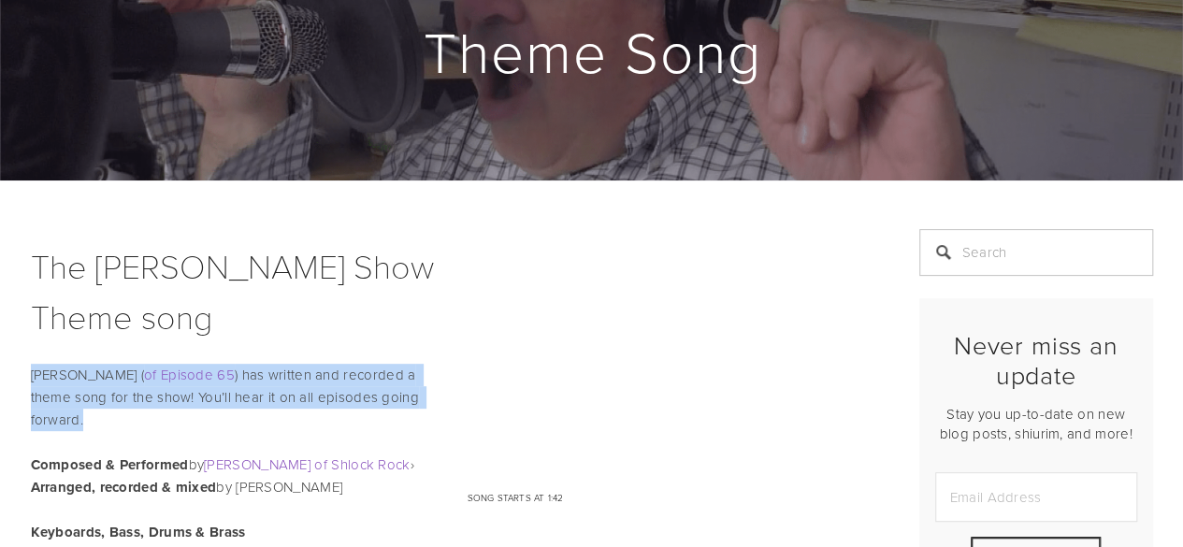
click at [428, 381] on p "Lenny Solomon ( of Episode 65 ) has written and recorded a theme song for the s…" at bounding box center [452, 397] width 842 height 67
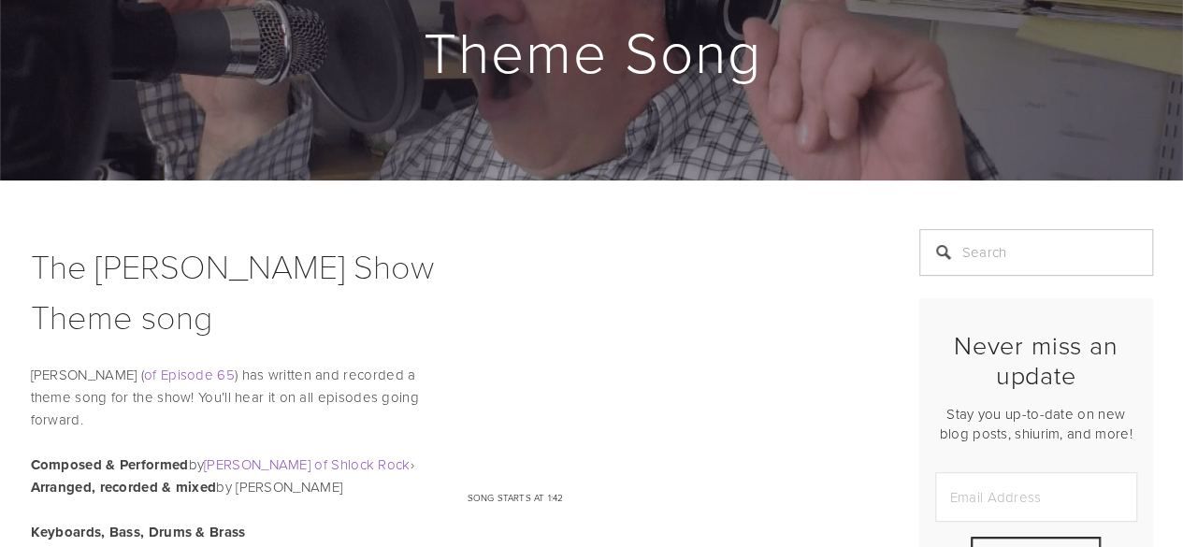
click at [428, 381] on p "Lenny Solomon ( of Episode 65 ) has written and recorded a theme song for the s…" at bounding box center [452, 397] width 842 height 67
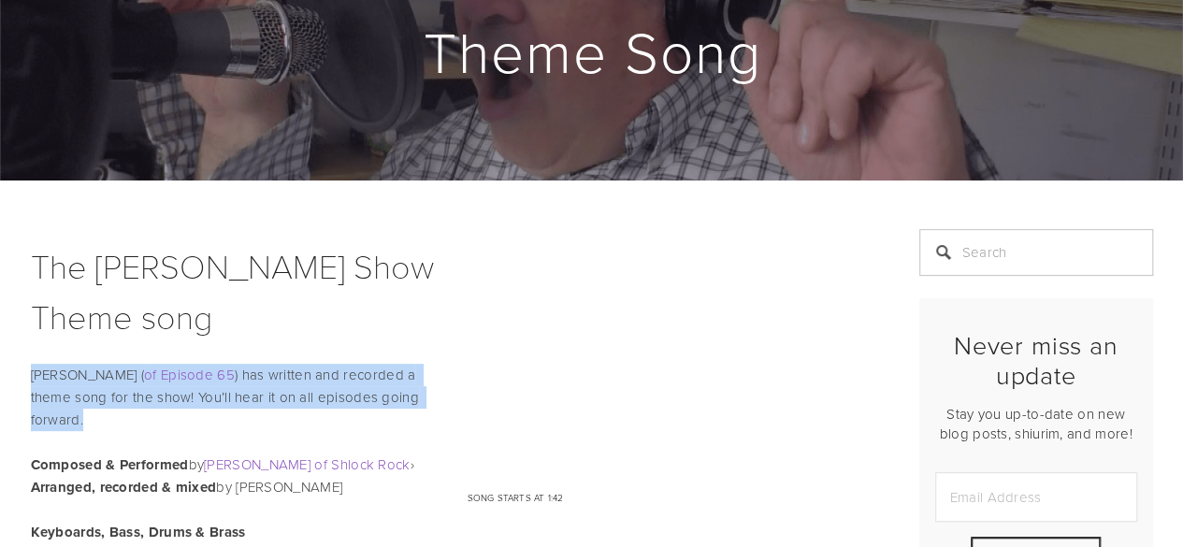
click at [428, 381] on p "Lenny Solomon ( of Episode 65 ) has written and recorded a theme song for the s…" at bounding box center [452, 397] width 842 height 67
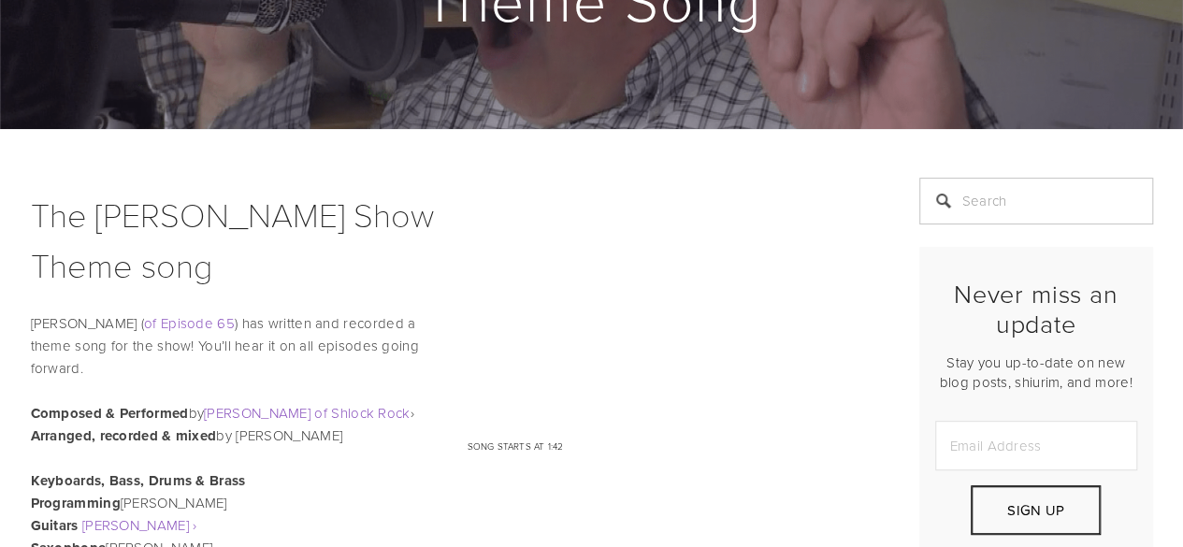
scroll to position [251, 0]
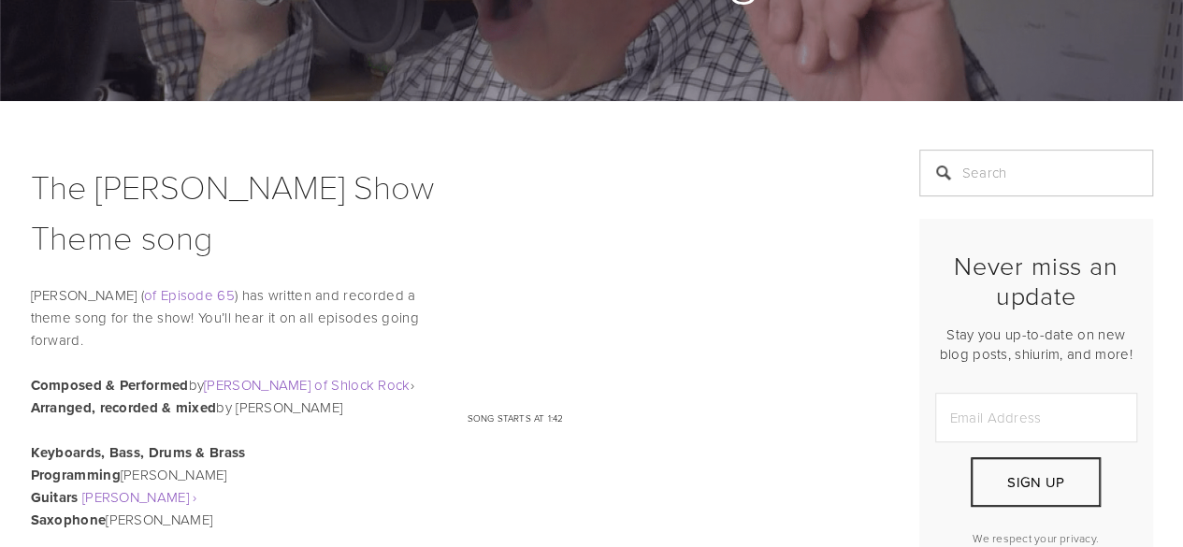
click at [406, 325] on p "Lenny Solomon ( of Episode 65 ) has written and recorded a theme song for the s…" at bounding box center [452, 317] width 842 height 67
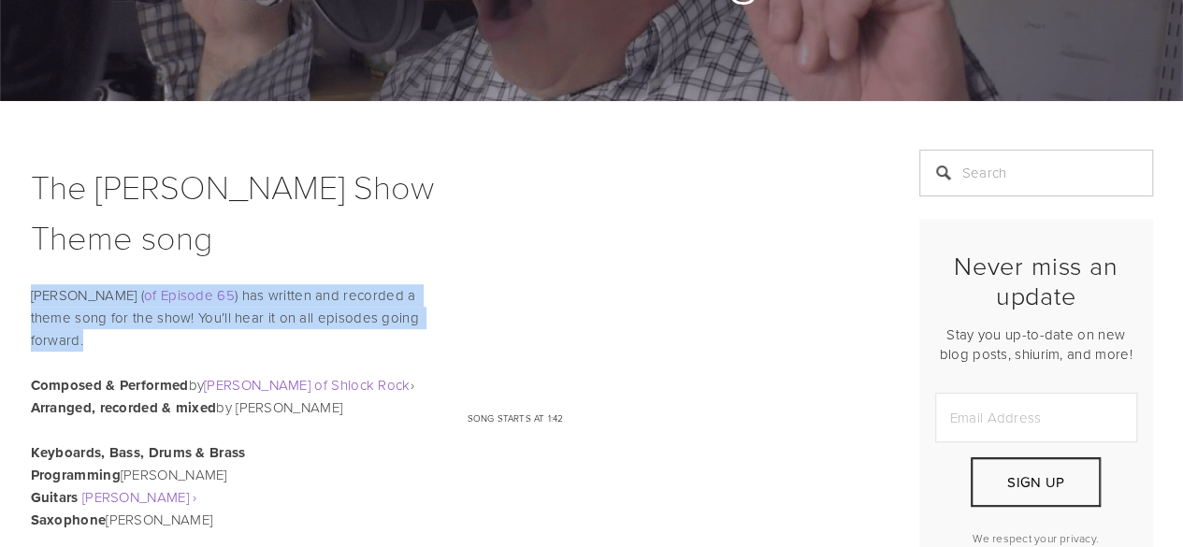
click at [406, 325] on p "Lenny Solomon ( of Episode 65 ) has written and recorded a theme song for the s…" at bounding box center [452, 317] width 842 height 67
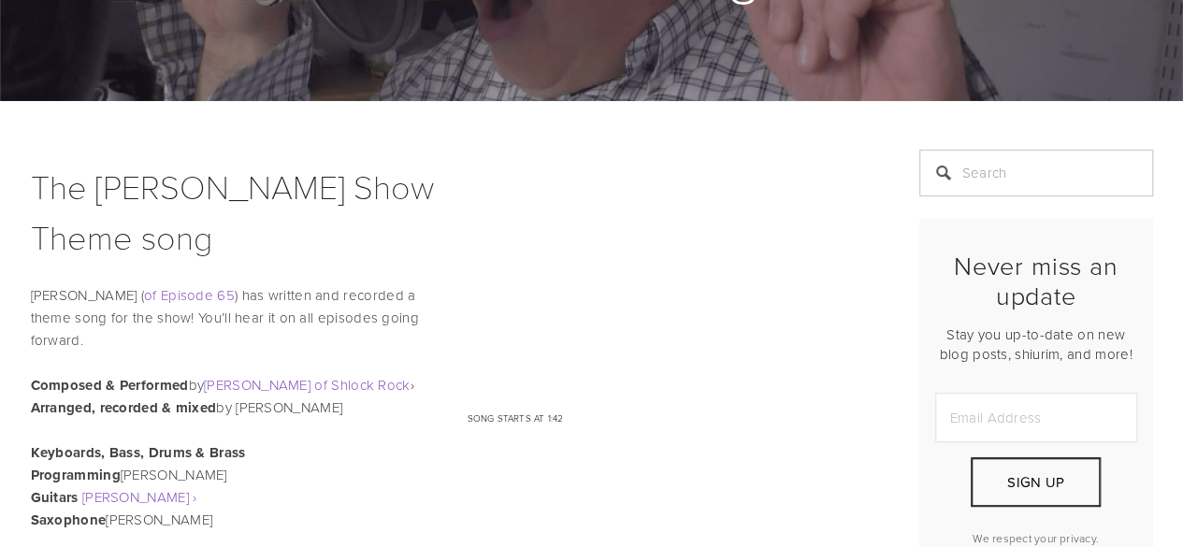
click at [406, 325] on p "Lenny Solomon ( of Episode 65 ) has written and recorded a theme song for the s…" at bounding box center [452, 317] width 842 height 67
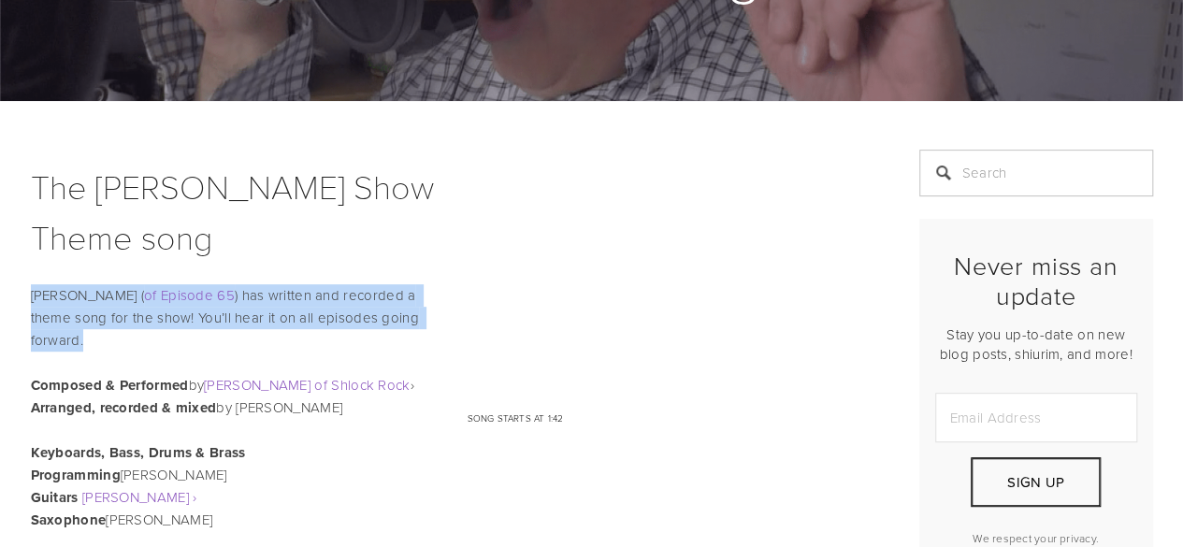
click at [406, 325] on p "Lenny Solomon ( of Episode 65 ) has written and recorded a theme song for the s…" at bounding box center [452, 317] width 842 height 67
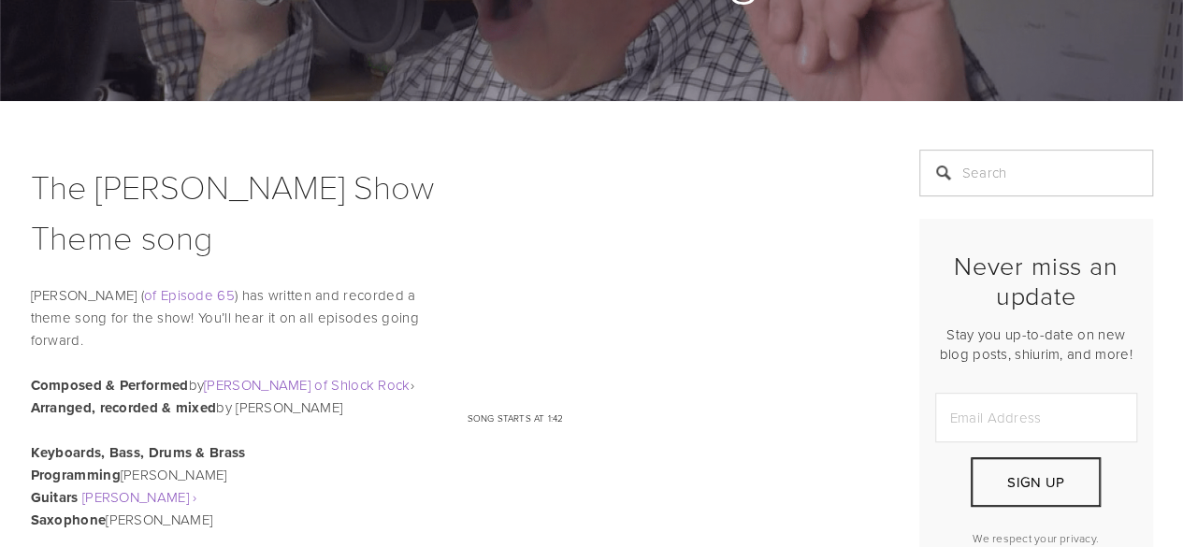
click at [406, 325] on p "Lenny Solomon ( of Episode 65 ) has written and recorded a theme song for the s…" at bounding box center [452, 317] width 842 height 67
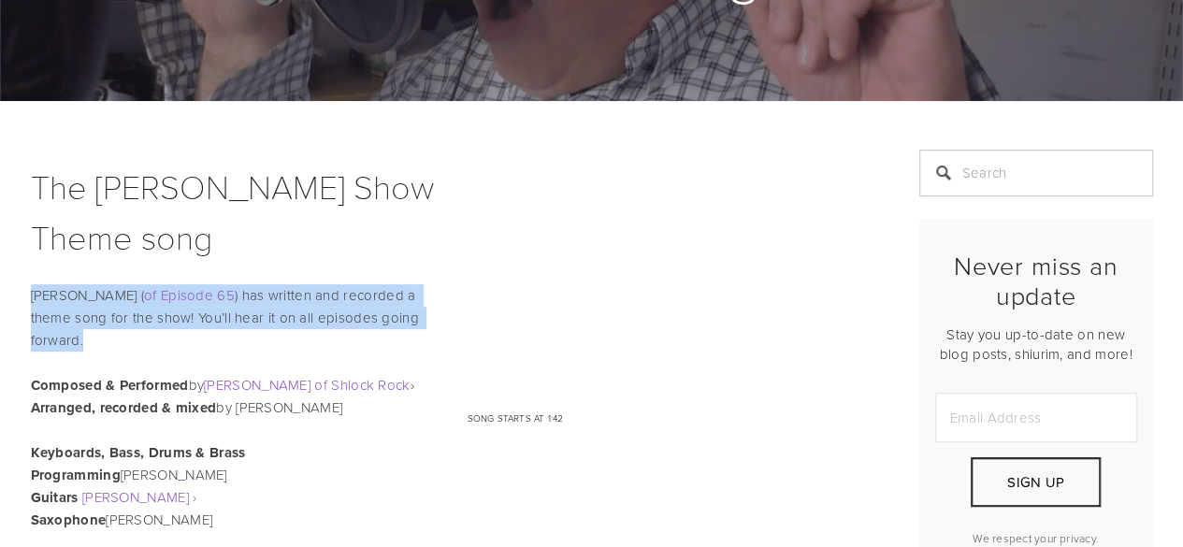
click at [406, 325] on p "Lenny Solomon ( of Episode 65 ) has written and recorded a theme song for the s…" at bounding box center [452, 317] width 842 height 67
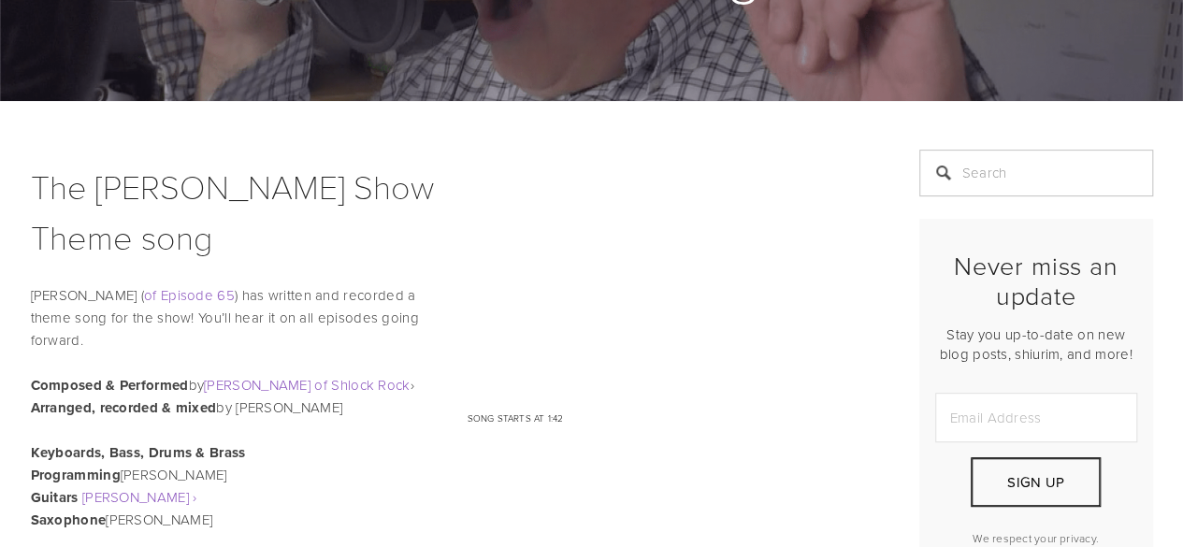
click at [406, 325] on p "Lenny Solomon ( of Episode 65 ) has written and recorded a theme song for the s…" at bounding box center [452, 317] width 842 height 67
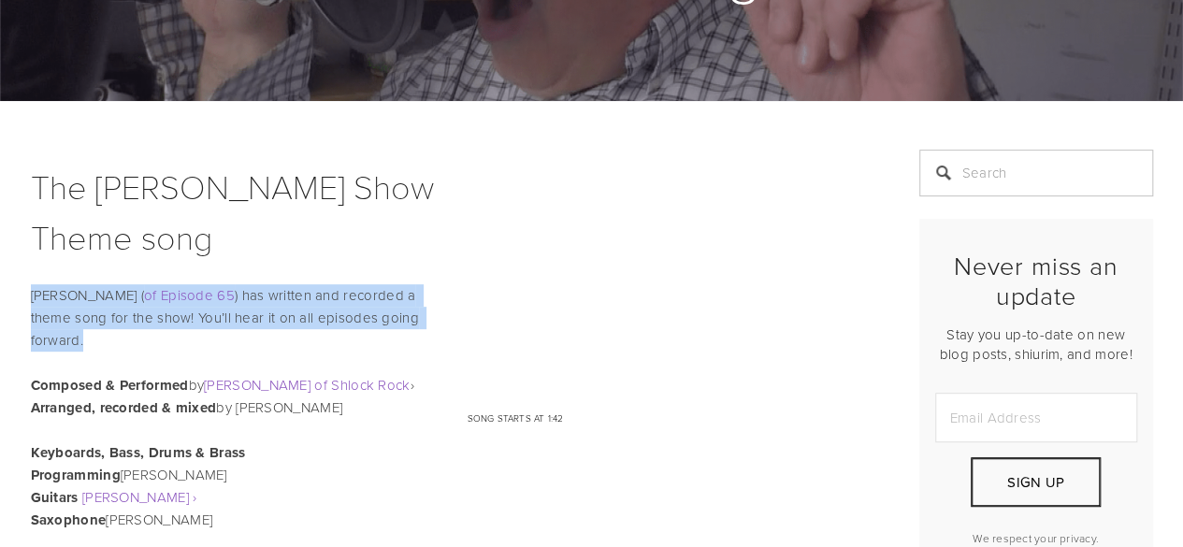
click at [406, 325] on p "Lenny Solomon ( of Episode 65 ) has written and recorded a theme song for the s…" at bounding box center [452, 317] width 842 height 67
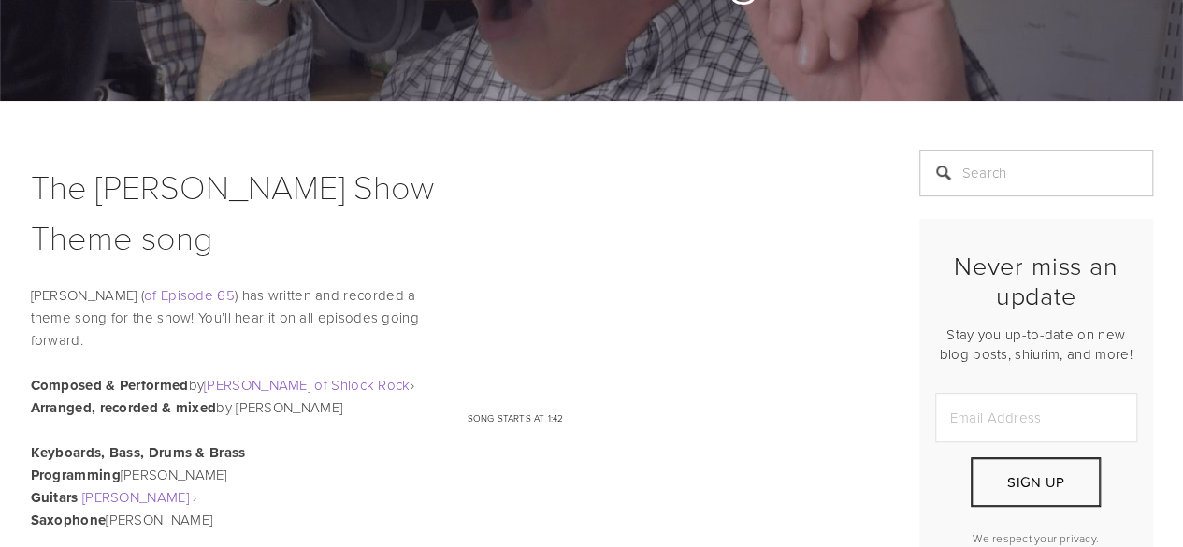
click at [406, 325] on p "Lenny Solomon ( of Episode 65 ) has written and recorded a theme song for the s…" at bounding box center [452, 317] width 842 height 67
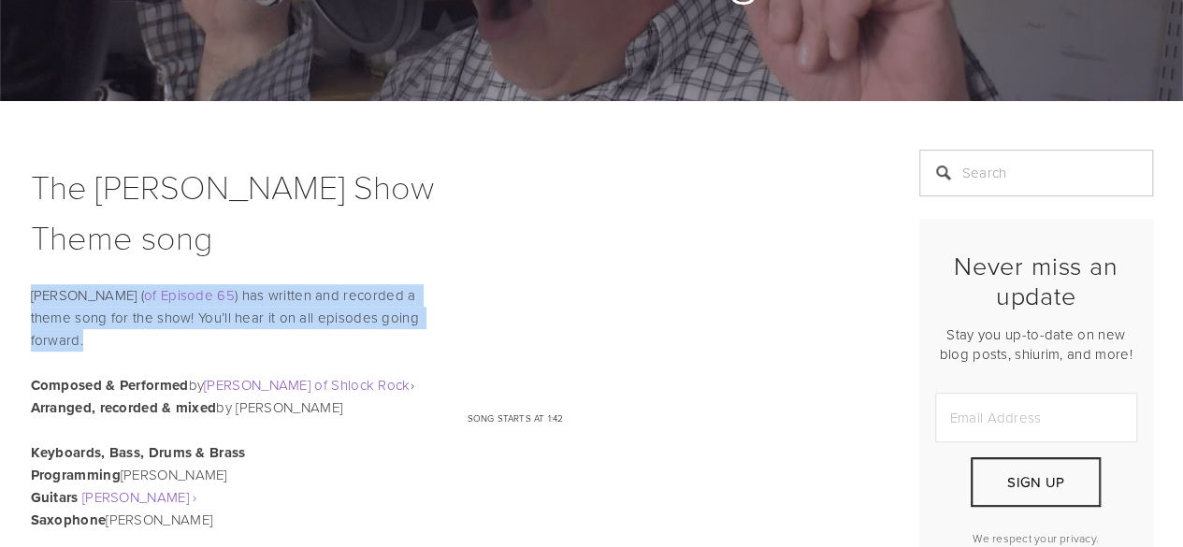
click at [406, 325] on p "Lenny Solomon ( of Episode 65 ) has written and recorded a theme song for the s…" at bounding box center [452, 317] width 842 height 67
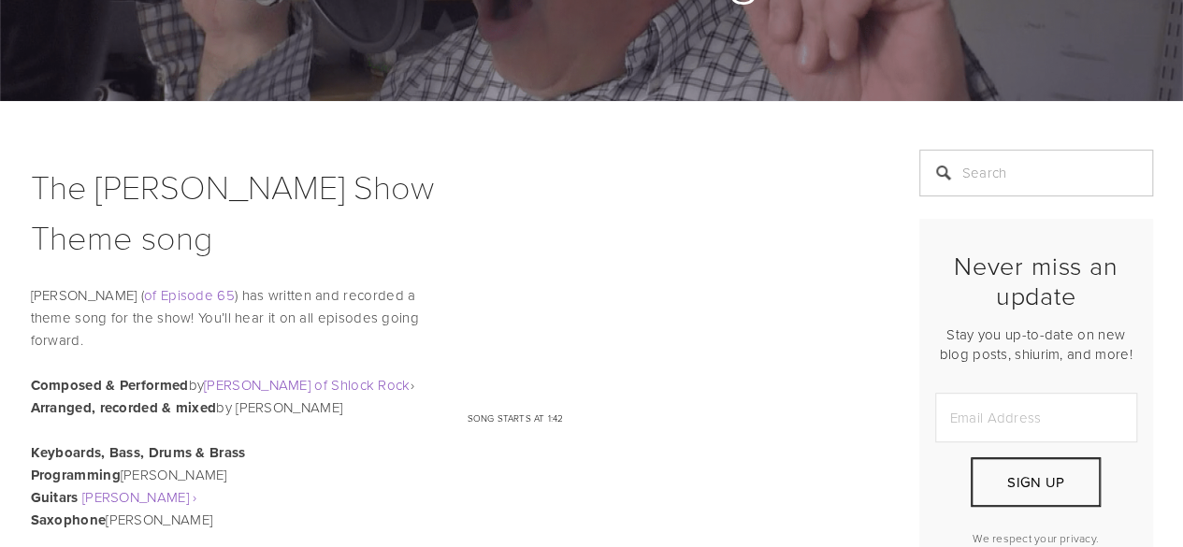
click at [425, 324] on p "Lenny Solomon ( of Episode 65 ) has written and recorded a theme song for the s…" at bounding box center [452, 317] width 842 height 67
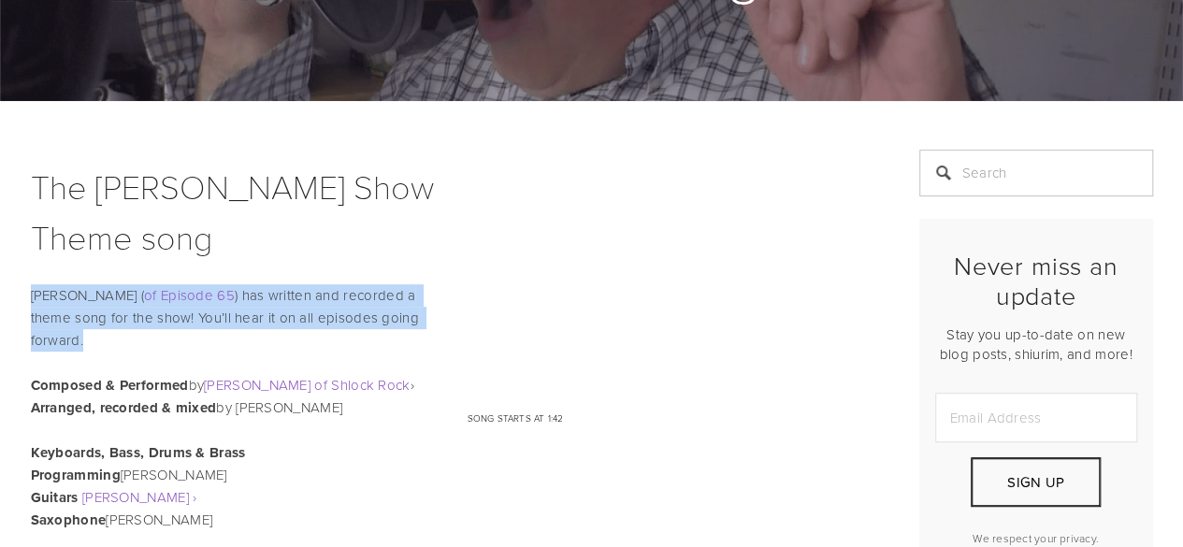
click at [425, 324] on p "Lenny Solomon ( of Episode 65 ) has written and recorded a theme song for the s…" at bounding box center [452, 317] width 842 height 67
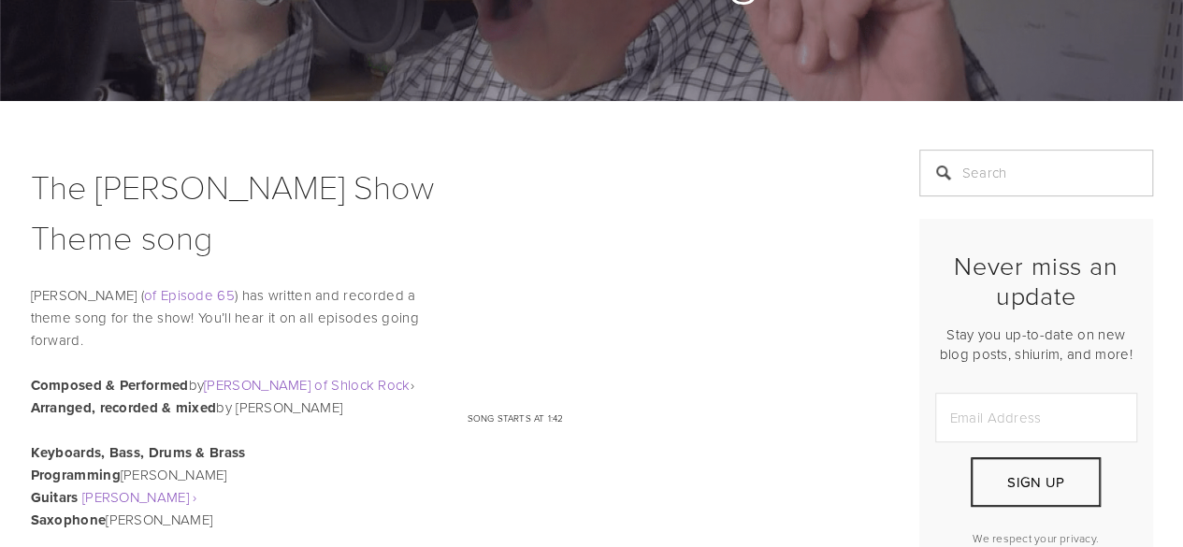
click at [425, 324] on p "Lenny Solomon ( of Episode 65 ) has written and recorded a theme song for the s…" at bounding box center [452, 317] width 842 height 67
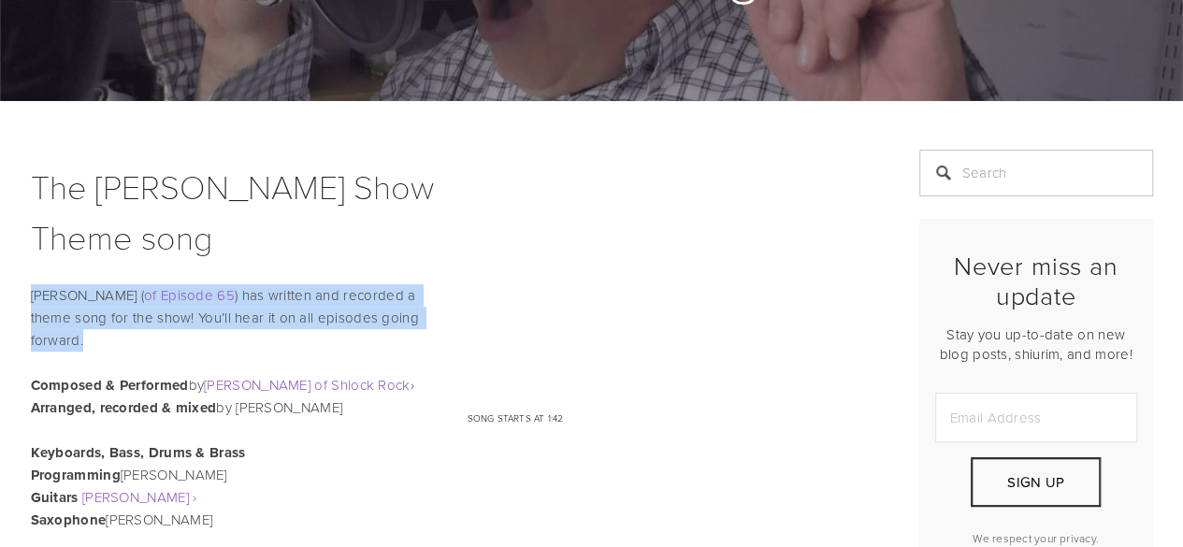
click at [425, 324] on p "Lenny Solomon ( of Episode 65 ) has written and recorded a theme song for the s…" at bounding box center [452, 317] width 842 height 67
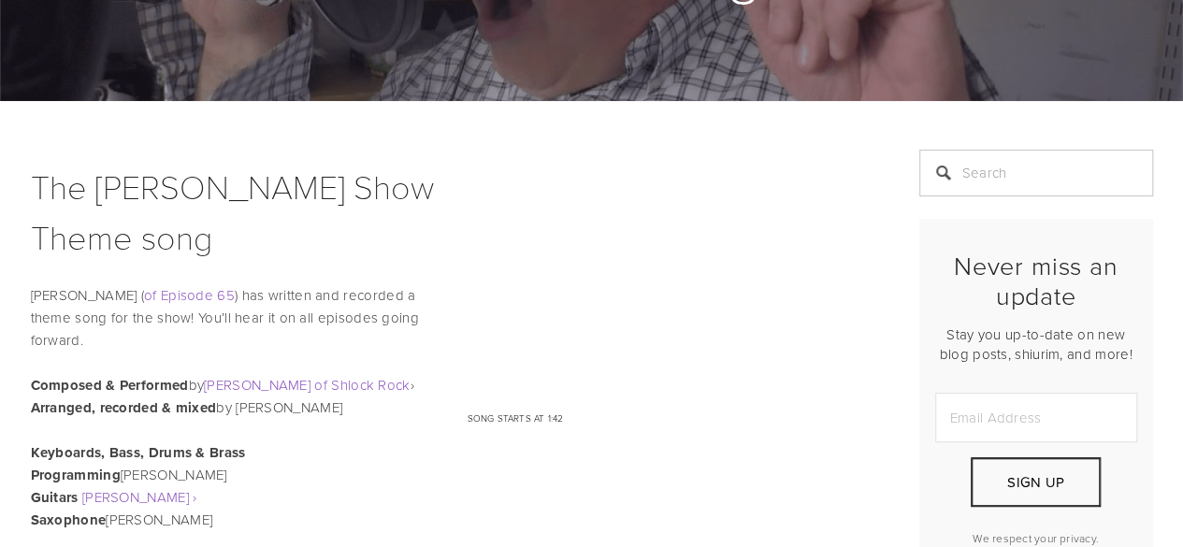
click at [425, 324] on p "Lenny Solomon ( of Episode 65 ) has written and recorded a theme song for the s…" at bounding box center [452, 317] width 842 height 67
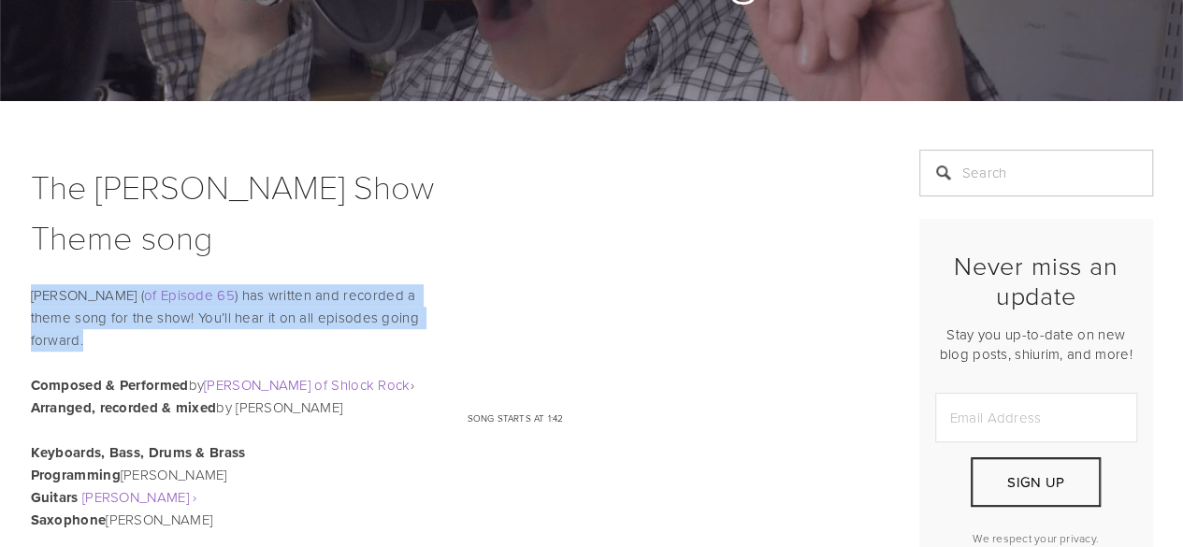
click at [425, 324] on p "Lenny Solomon ( of Episode 65 ) has written and recorded a theme song for the s…" at bounding box center [452, 317] width 842 height 67
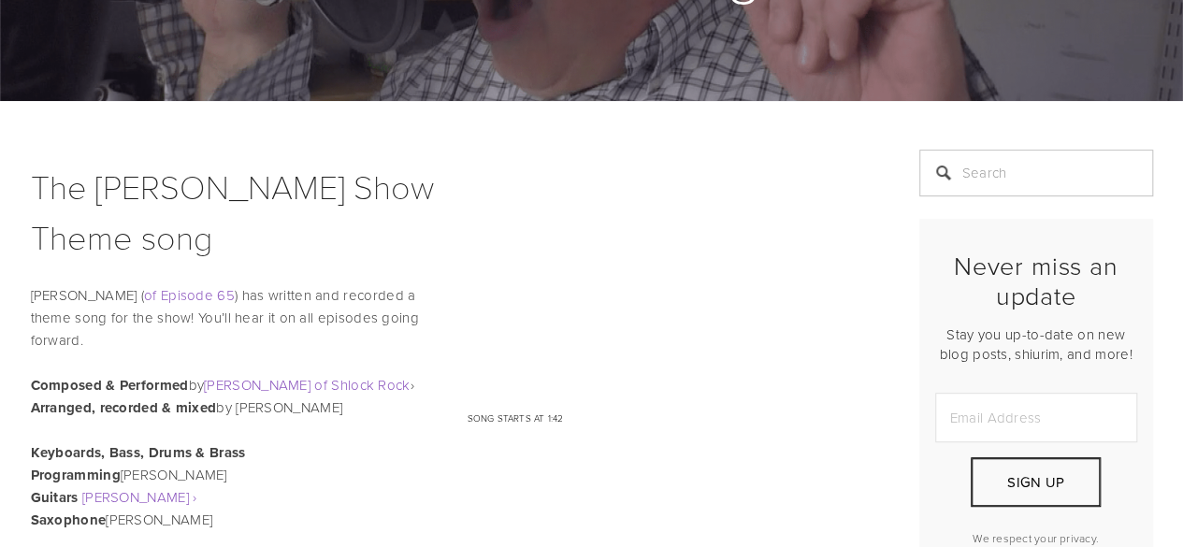
click at [417, 311] on p "Lenny Solomon ( of Episode 65 ) has written and recorded a theme song for the s…" at bounding box center [452, 317] width 842 height 67
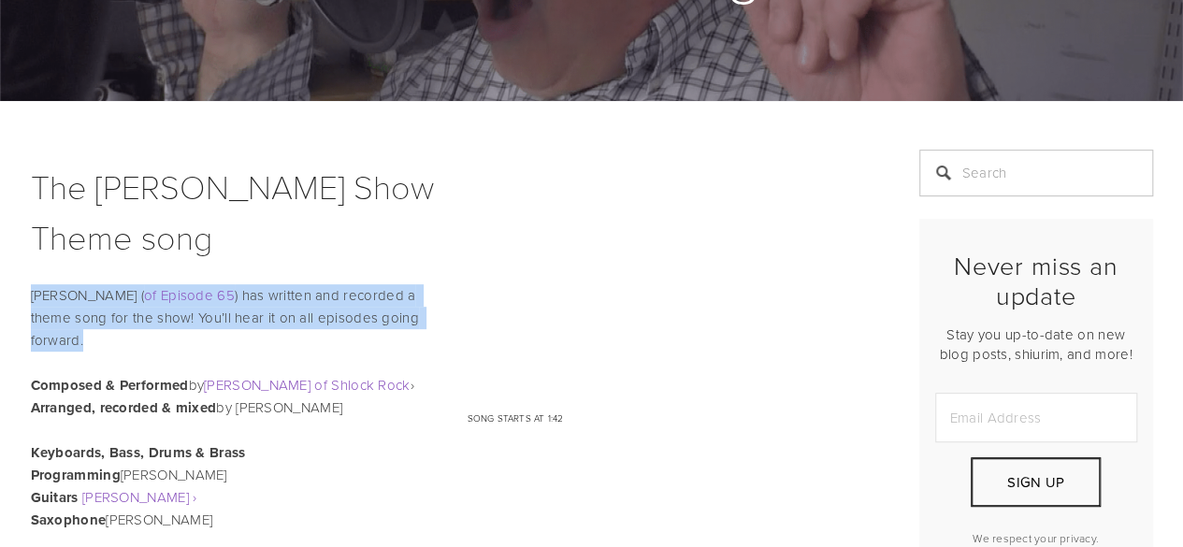
click at [417, 311] on p "Lenny Solomon ( of Episode 65 ) has written and recorded a theme song for the s…" at bounding box center [452, 317] width 842 height 67
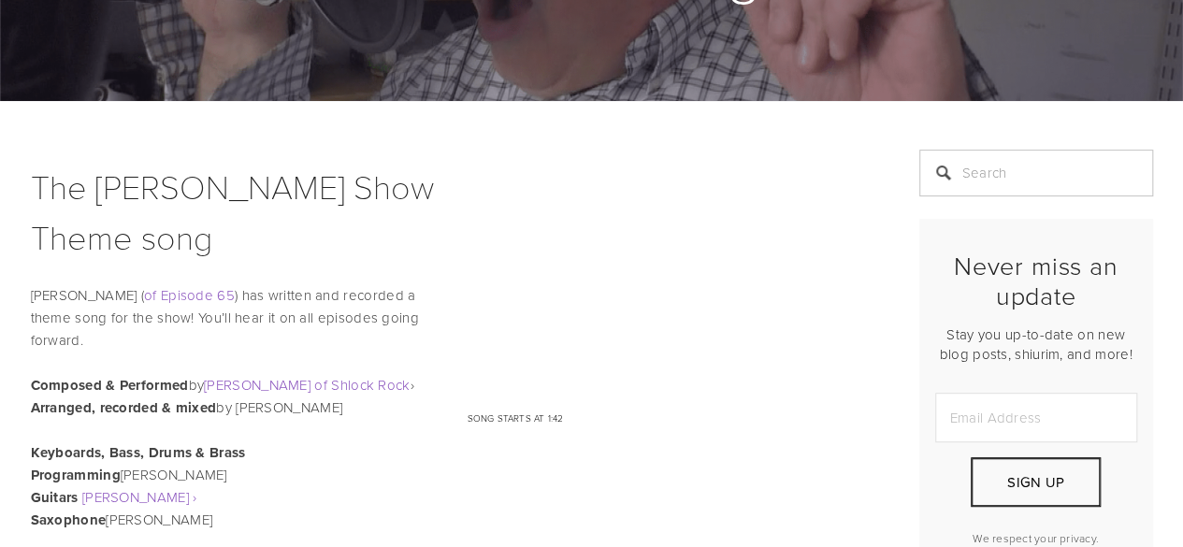
click at [417, 311] on p "Lenny Solomon ( of Episode 65 ) has written and recorded a theme song for the s…" at bounding box center [452, 317] width 842 height 67
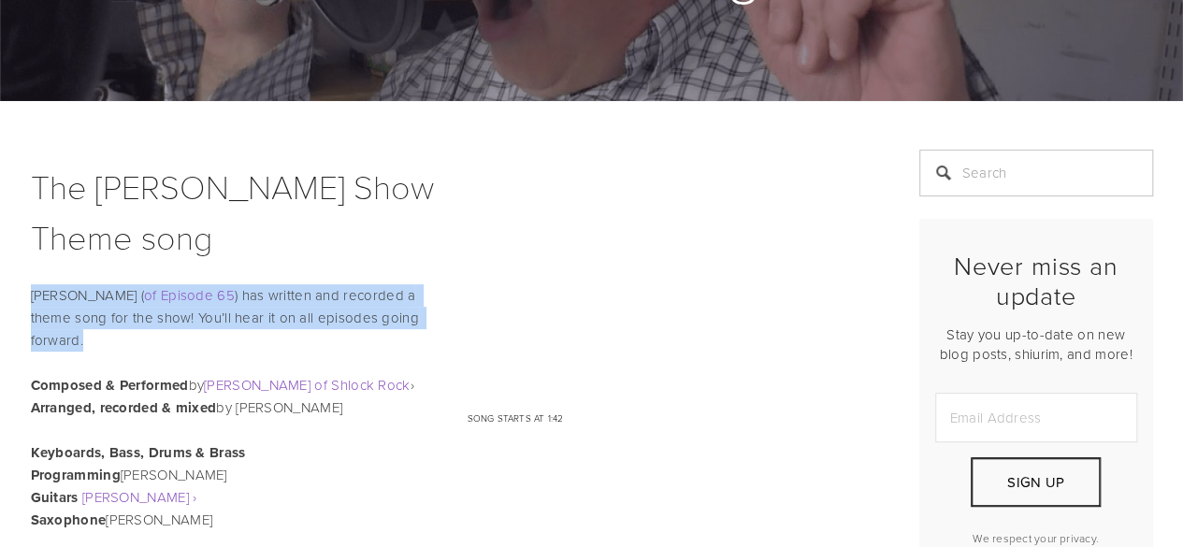
click at [417, 311] on p "Lenny Solomon ( of Episode 65 ) has written and recorded a theme song for the s…" at bounding box center [452, 317] width 842 height 67
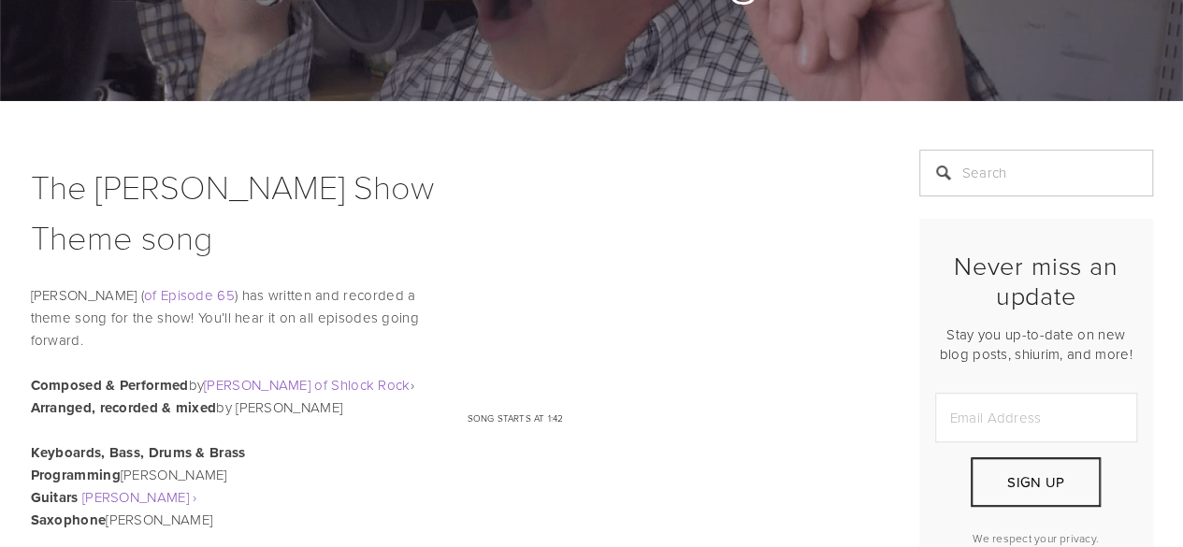
click at [417, 311] on p "Lenny Solomon ( of Episode 65 ) has written and recorded a theme song for the s…" at bounding box center [452, 317] width 842 height 67
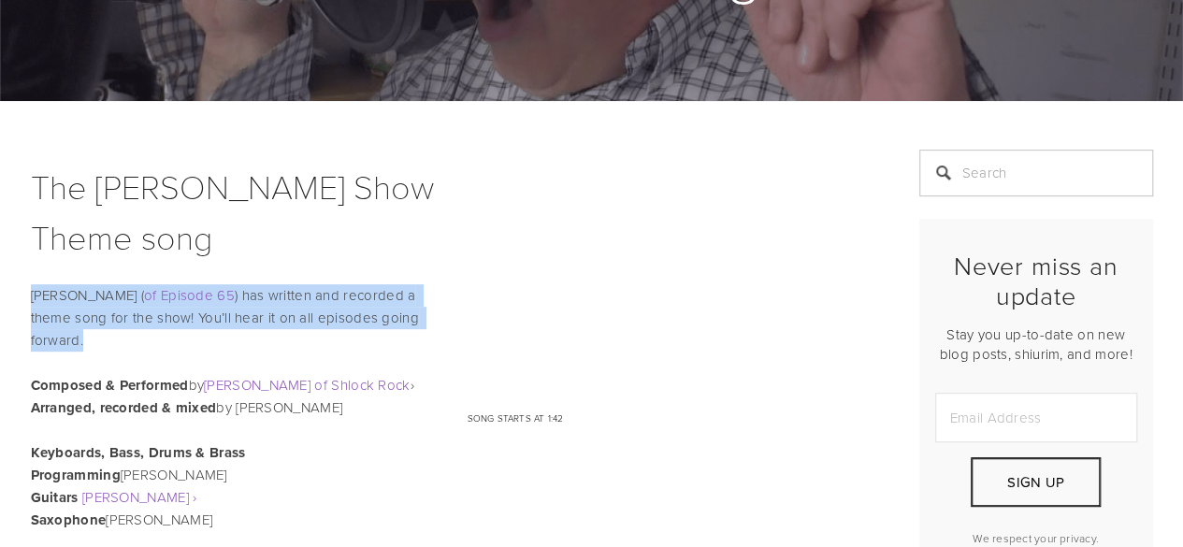
click at [417, 311] on p "Lenny Solomon ( of Episode 65 ) has written and recorded a theme song for the s…" at bounding box center [452, 317] width 842 height 67
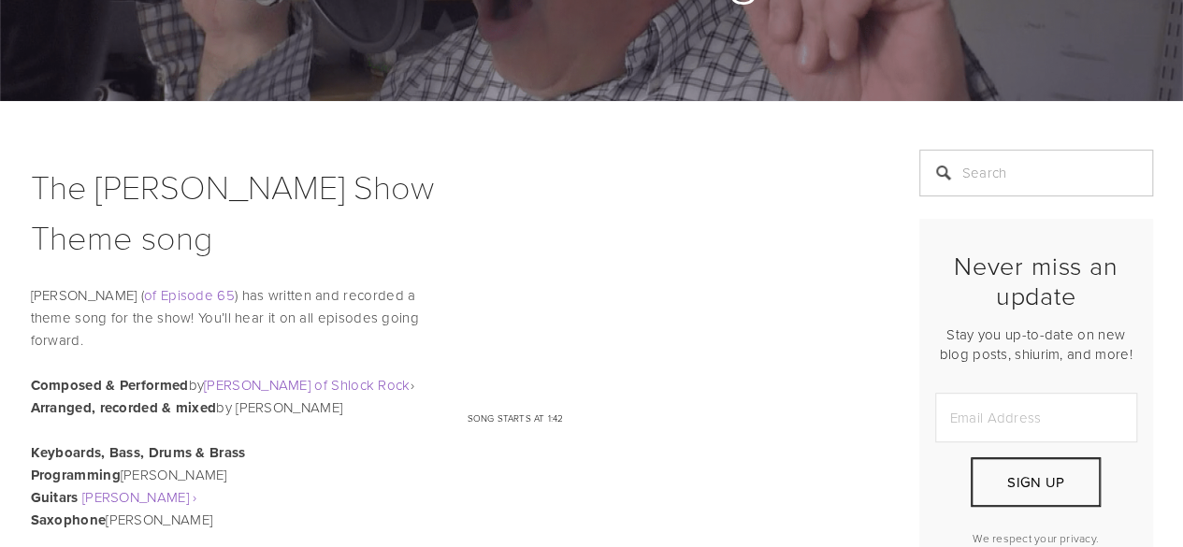
click at [426, 312] on p "Lenny Solomon ( of Episode 65 ) has written and recorded a theme song for the s…" at bounding box center [452, 317] width 842 height 67
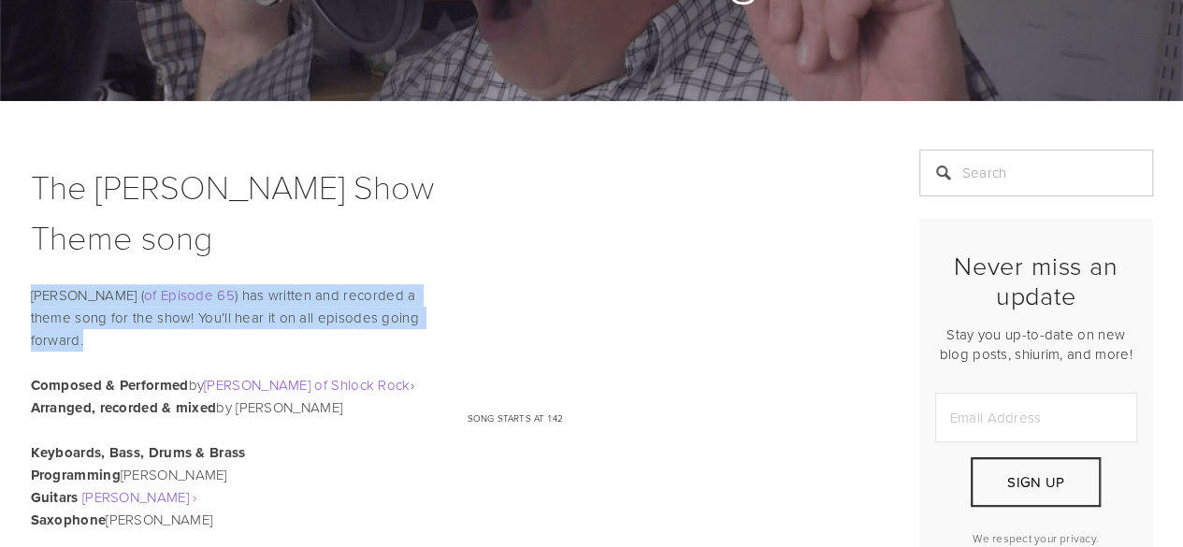
click at [426, 312] on p "Lenny Solomon ( of Episode 65 ) has written and recorded a theme song for the s…" at bounding box center [452, 317] width 842 height 67
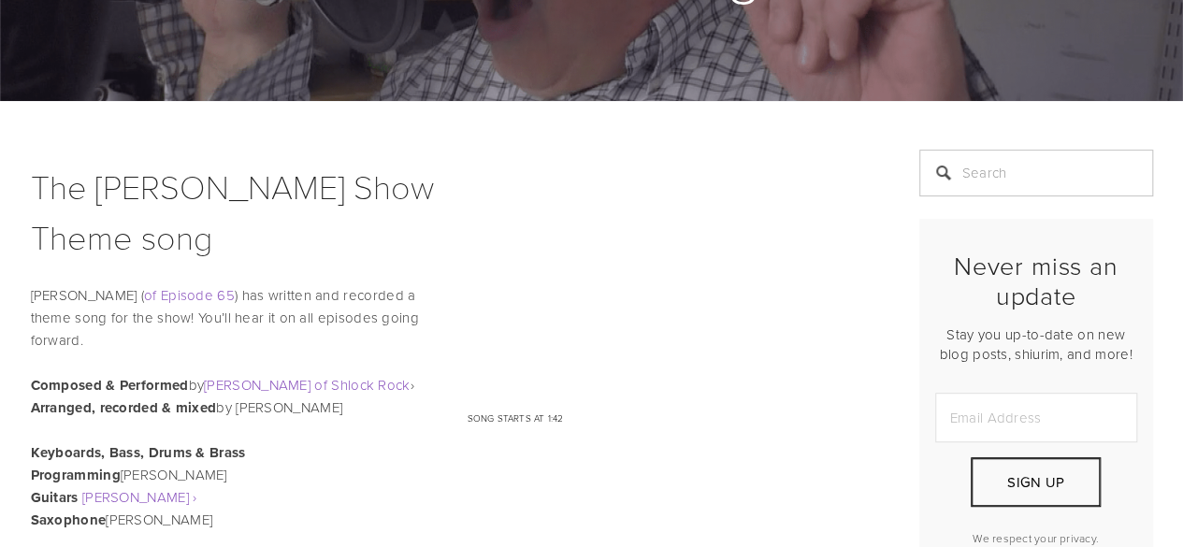
click at [426, 312] on p "Lenny Solomon ( of Episode 65 ) has written and recorded a theme song for the s…" at bounding box center [452, 317] width 842 height 67
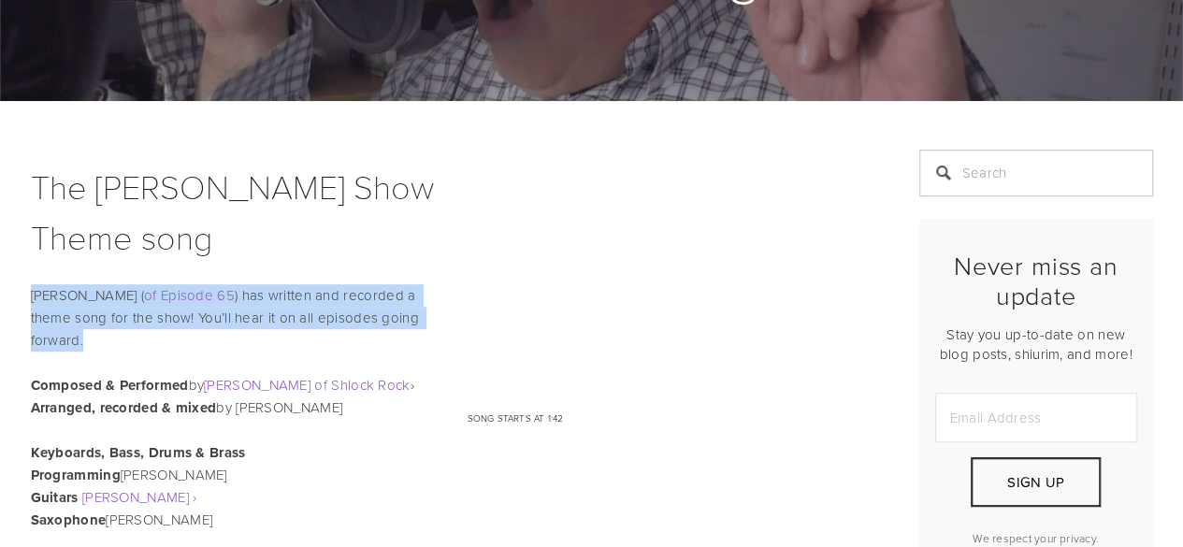
click at [426, 312] on p "Lenny Solomon ( of Episode 65 ) has written and recorded a theme song for the s…" at bounding box center [452, 317] width 842 height 67
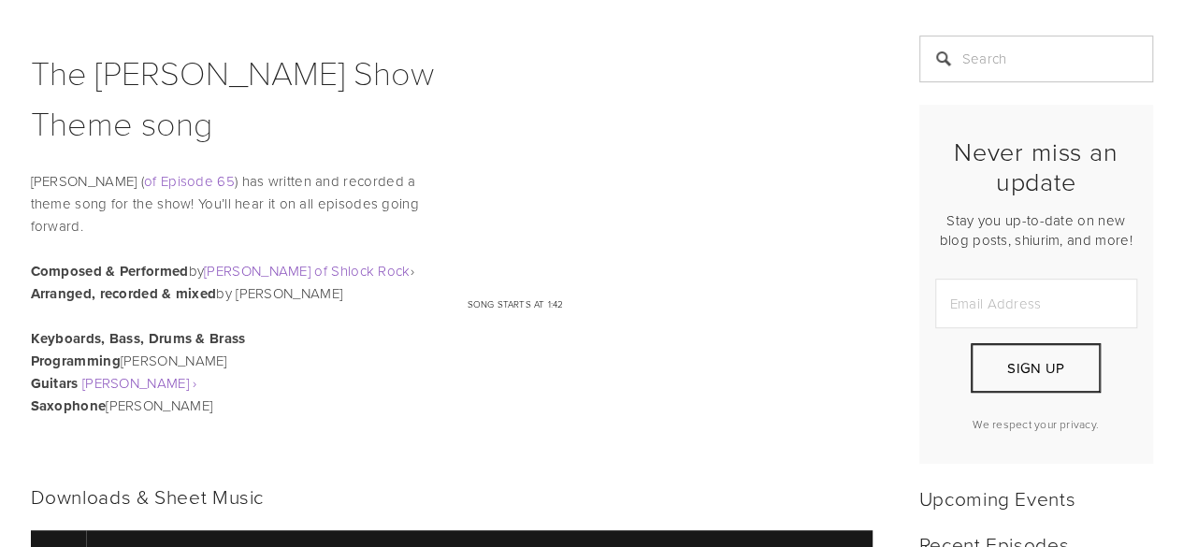
scroll to position [0, 0]
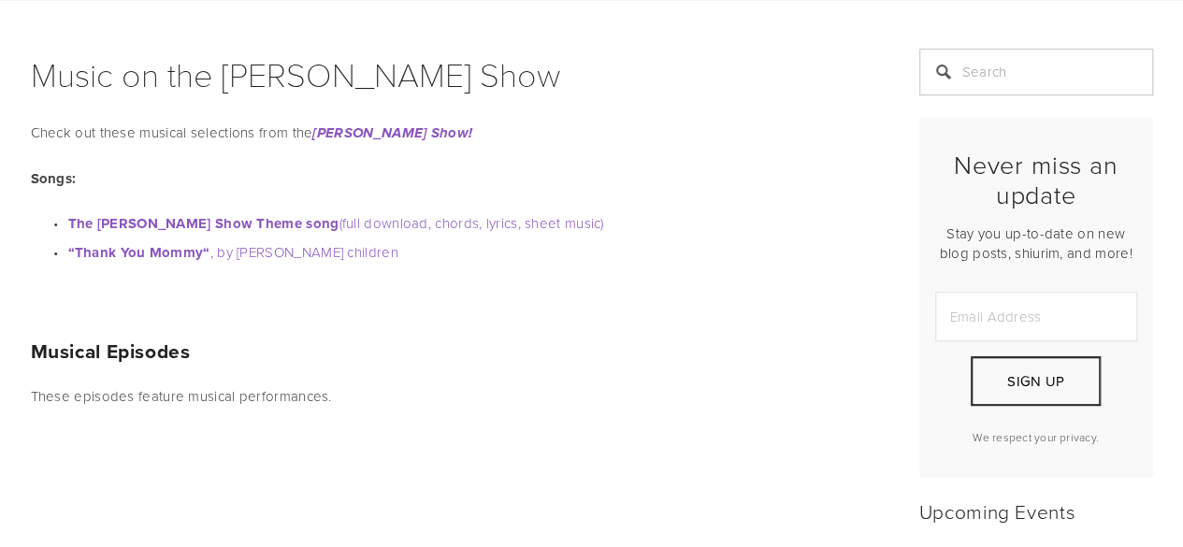
scroll to position [352, 0]
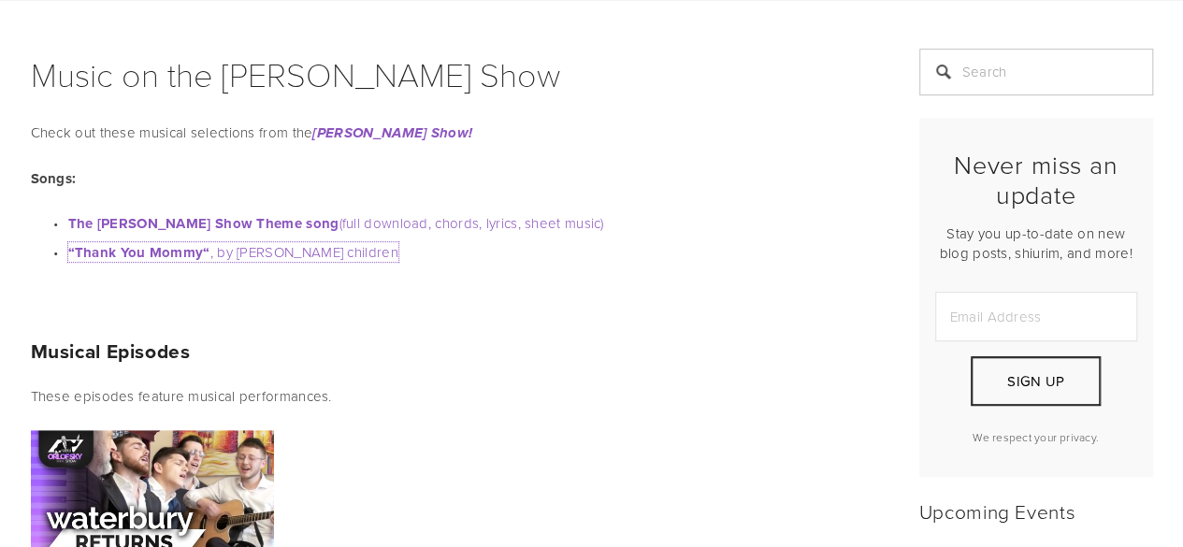
click at [174, 252] on strong "“Thank You Mommy“" at bounding box center [139, 252] width 142 height 21
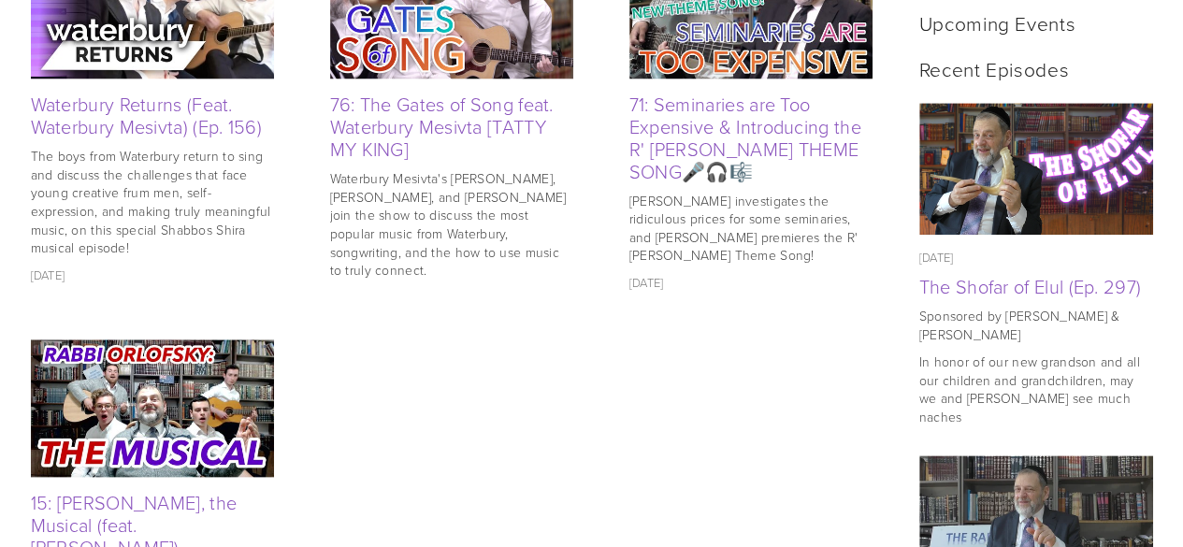
scroll to position [901, 0]
